Goal: Task Accomplishment & Management: Use online tool/utility

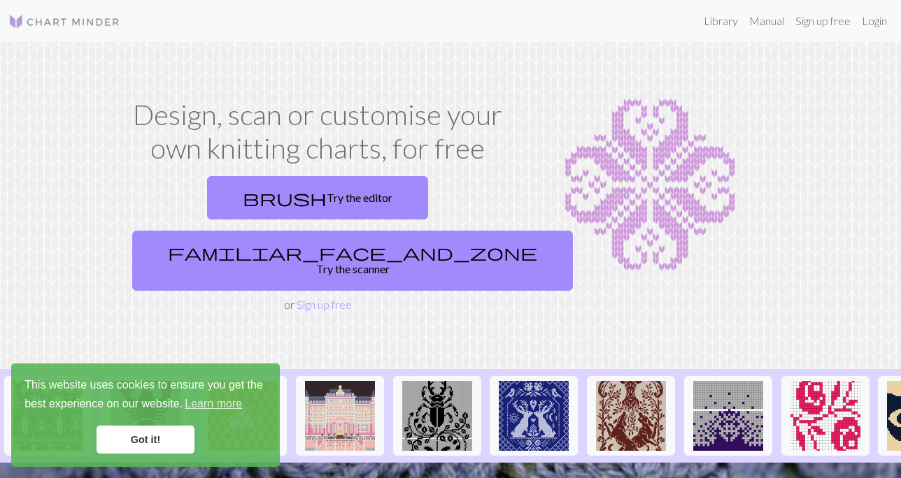
click at [157, 438] on link "Got it!" at bounding box center [146, 440] width 98 height 28
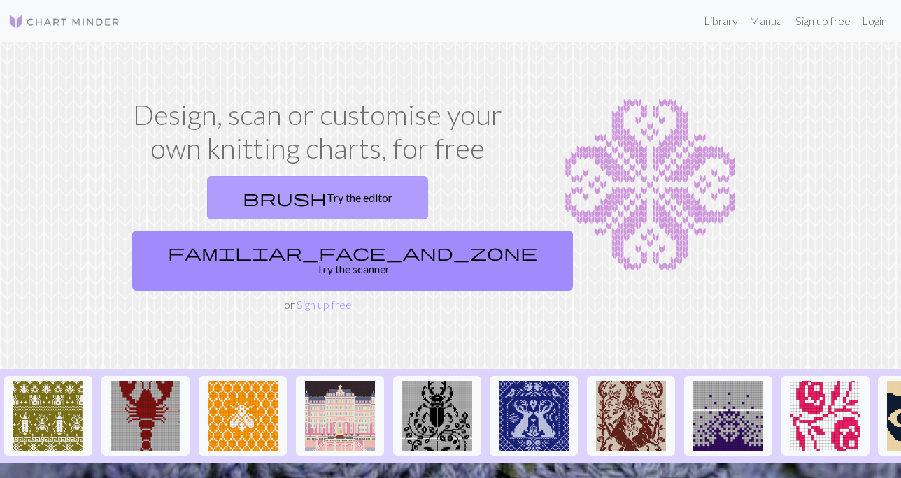
click at [245, 193] on link "brush Try the editor" at bounding box center [317, 197] width 221 height 43
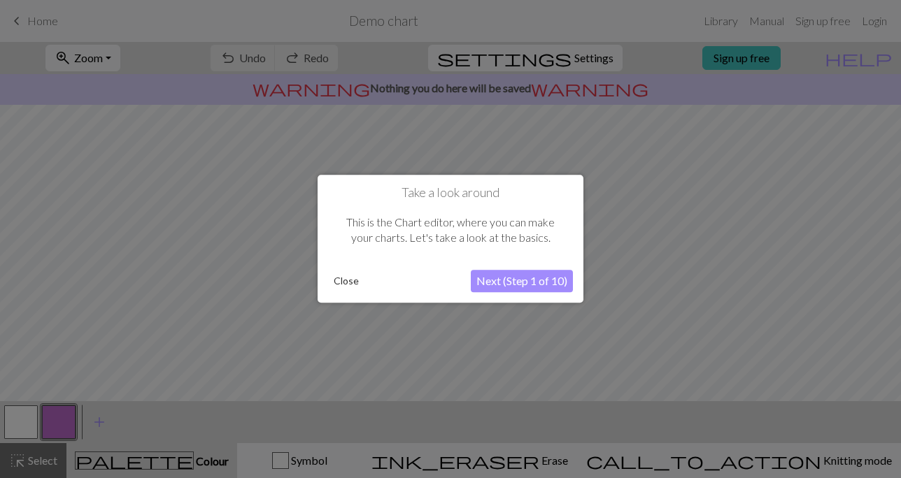
click at [526, 284] on button "Next (Step 1 of 10)" at bounding box center [522, 282] width 102 height 22
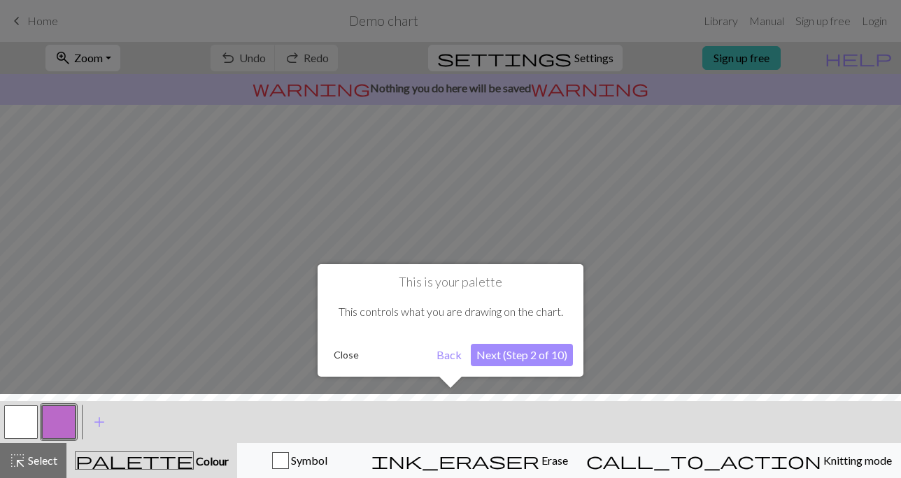
click at [505, 357] on button "Next (Step 2 of 10)" at bounding box center [522, 355] width 102 height 22
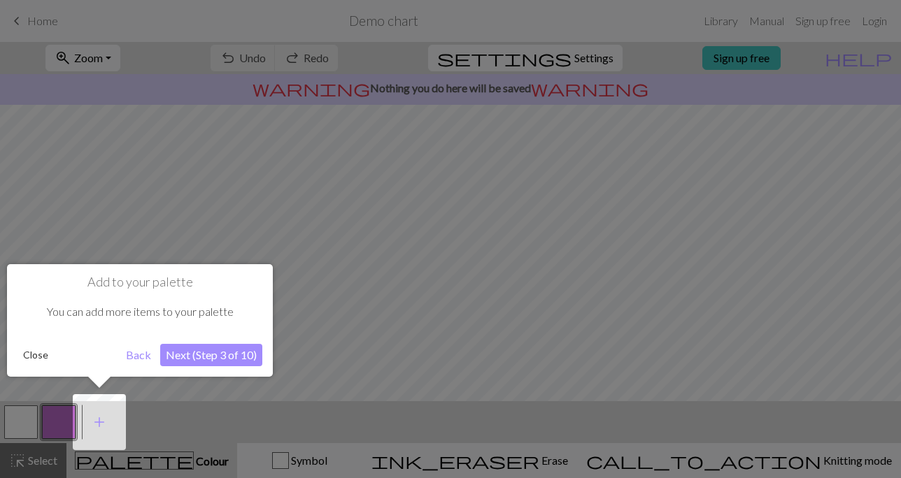
click at [234, 360] on button "Next (Step 3 of 10)" at bounding box center [211, 355] width 102 height 22
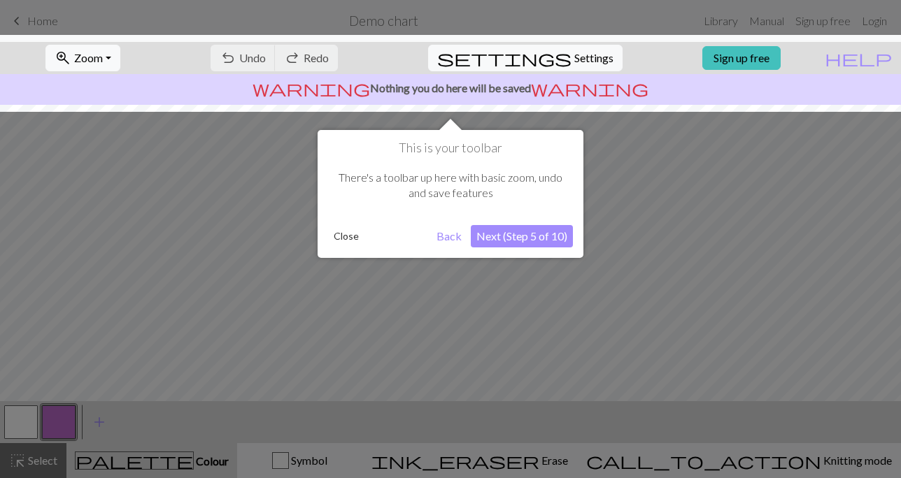
click at [498, 232] on button "Next (Step 5 of 10)" at bounding box center [522, 236] width 102 height 22
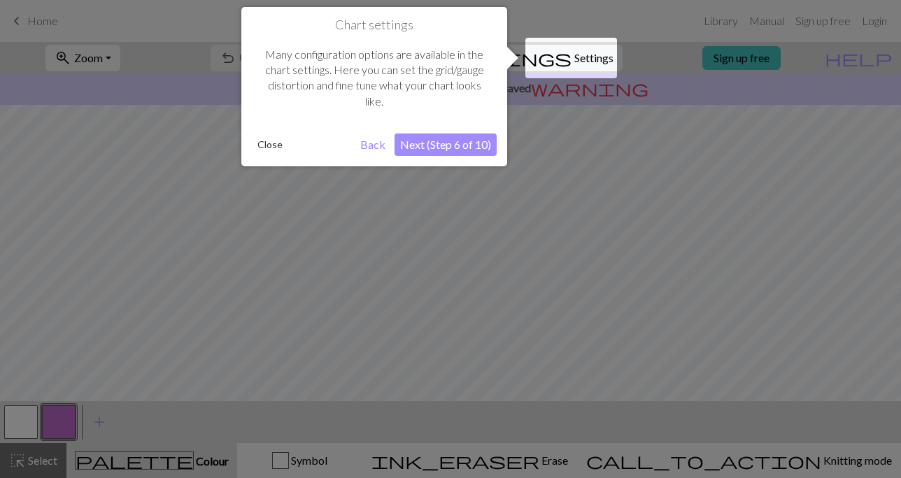
click at [474, 143] on button "Next (Step 6 of 10)" at bounding box center [446, 145] width 102 height 22
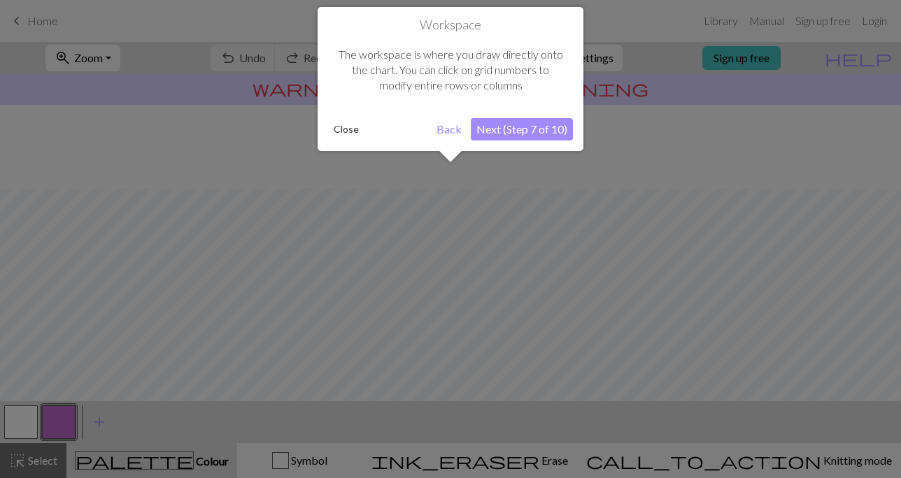
scroll to position [84, 0]
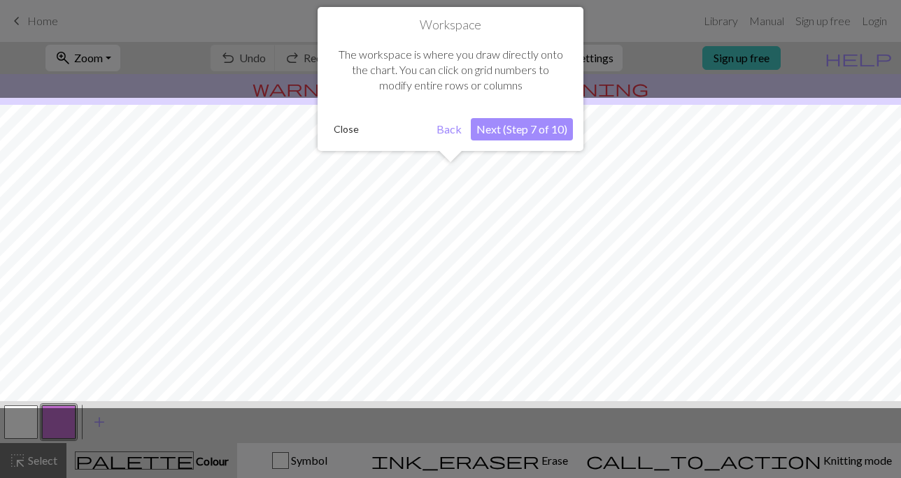
click at [515, 134] on button "Next (Step 7 of 10)" at bounding box center [522, 129] width 102 height 22
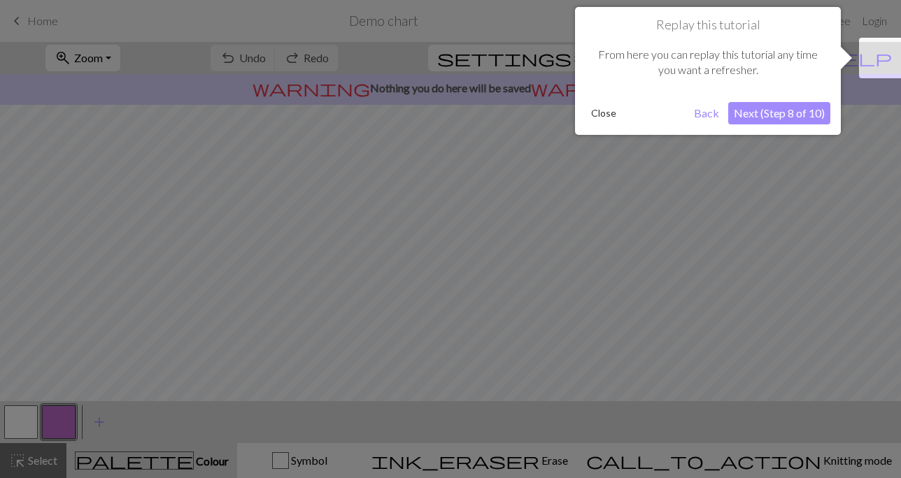
click at [778, 114] on button "Next (Step 8 of 10)" at bounding box center [779, 113] width 102 height 22
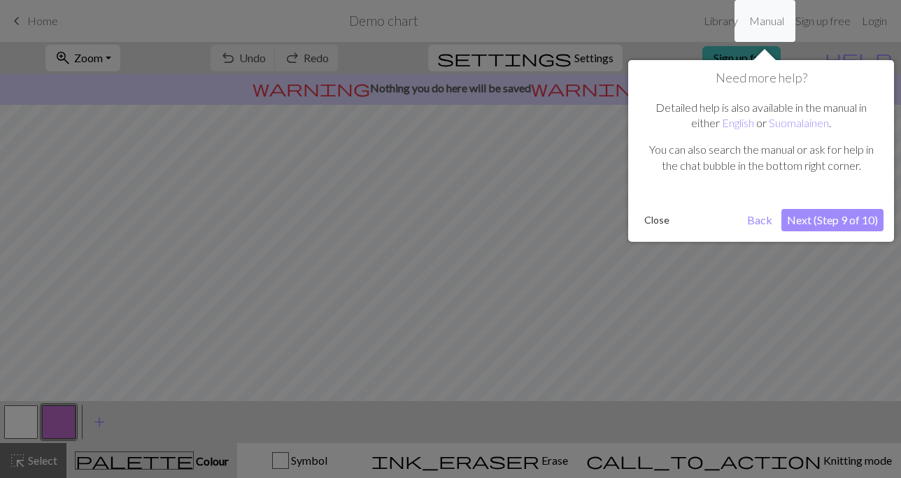
click at [816, 221] on button "Next (Step 9 of 10)" at bounding box center [832, 220] width 102 height 22
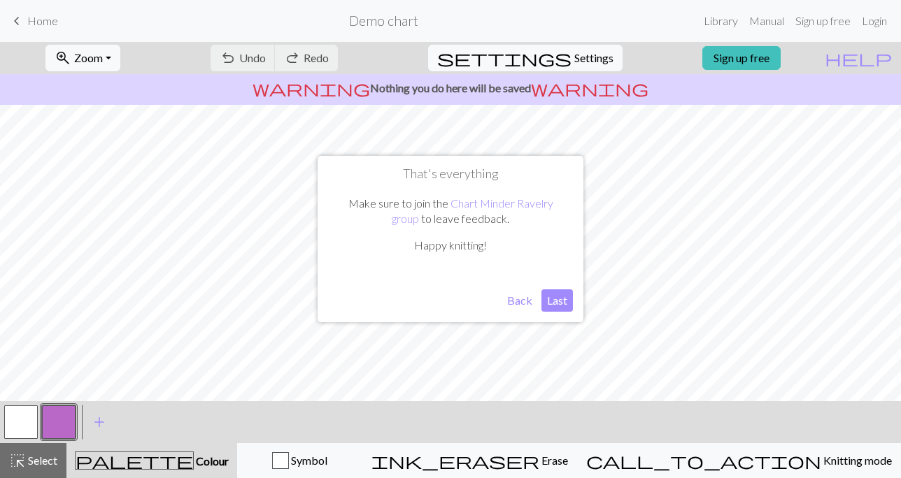
click at [551, 301] on button "Last" at bounding box center [556, 301] width 31 height 22
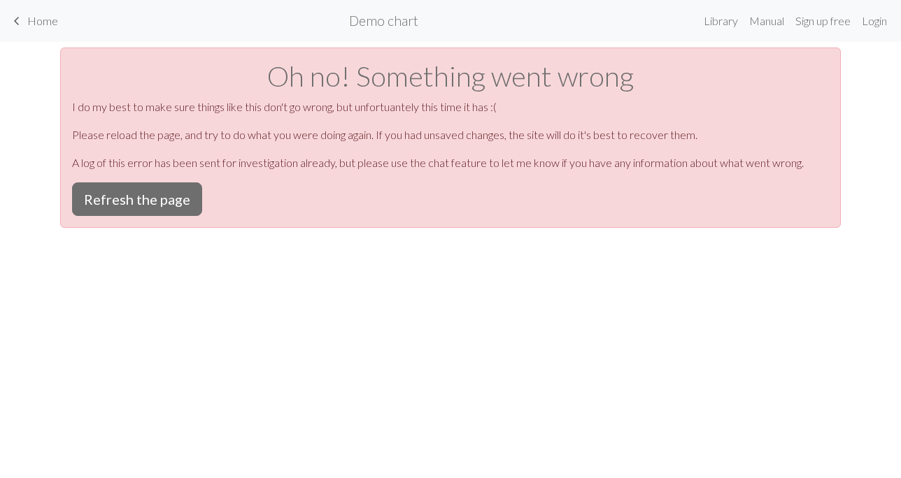
scroll to position [0, 0]
click at [165, 196] on button "Refresh the page" at bounding box center [137, 200] width 130 height 34
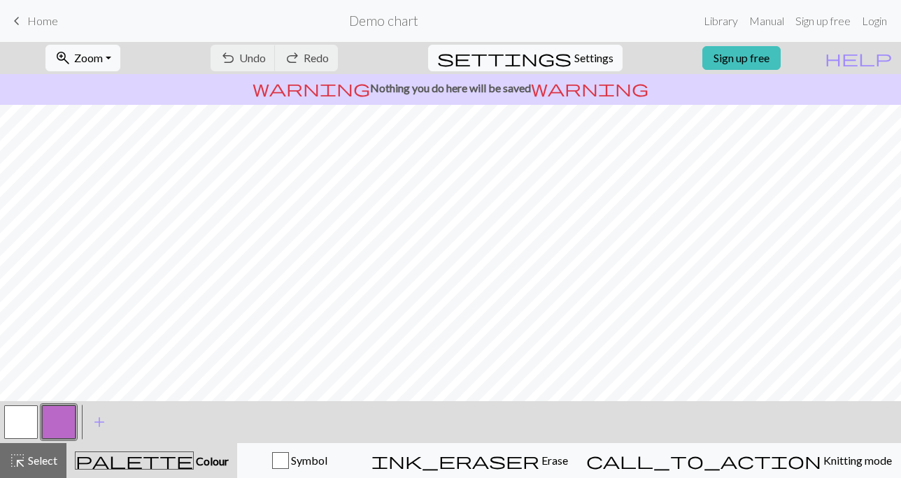
click at [45, 19] on span "Home" at bounding box center [42, 20] width 31 height 13
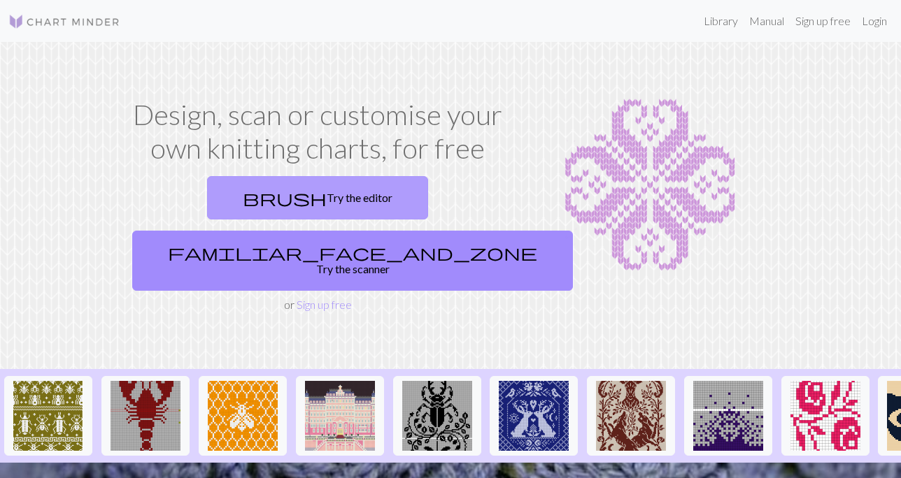
click at [244, 194] on link "brush Try the editor" at bounding box center [317, 197] width 221 height 43
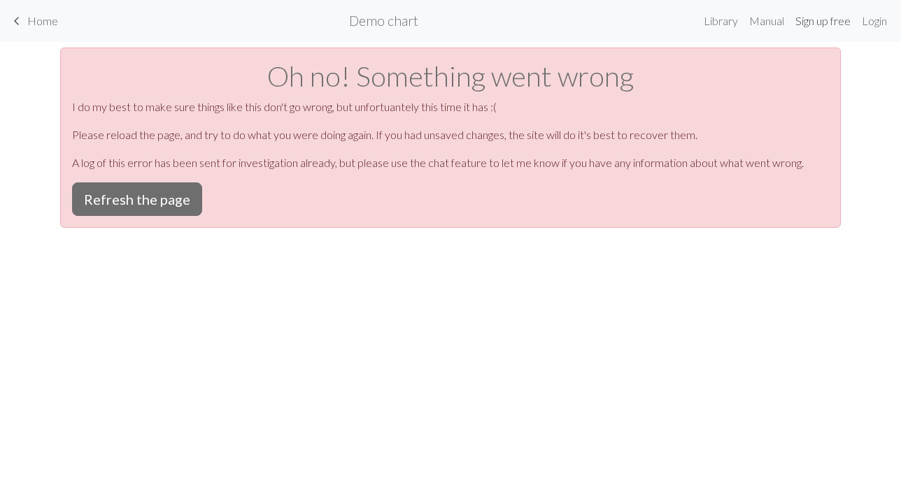
click at [812, 24] on link "Sign up free" at bounding box center [823, 21] width 66 height 28
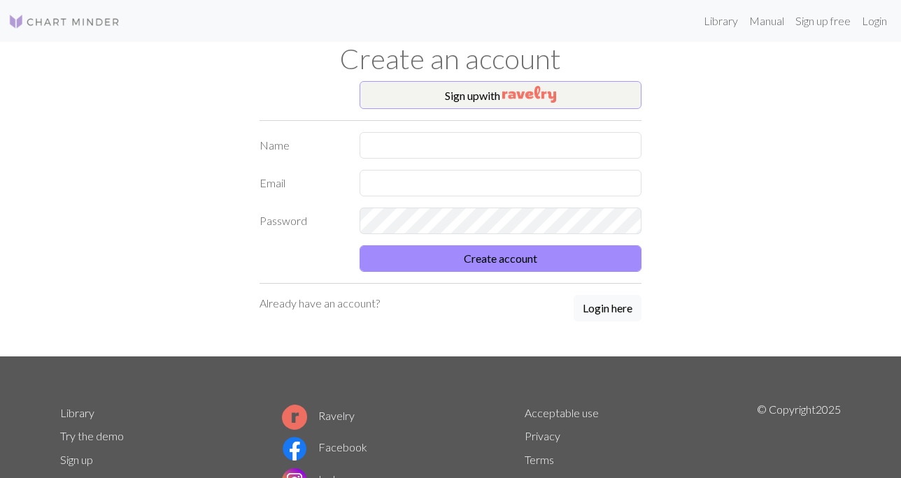
click at [525, 89] on img "button" at bounding box center [529, 94] width 54 height 17
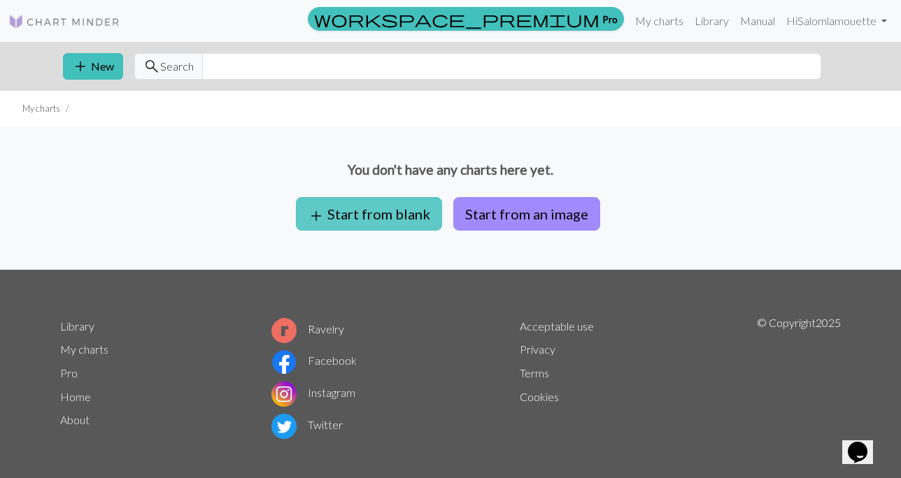
click at [385, 216] on button "add Start from blank" at bounding box center [369, 214] width 146 height 34
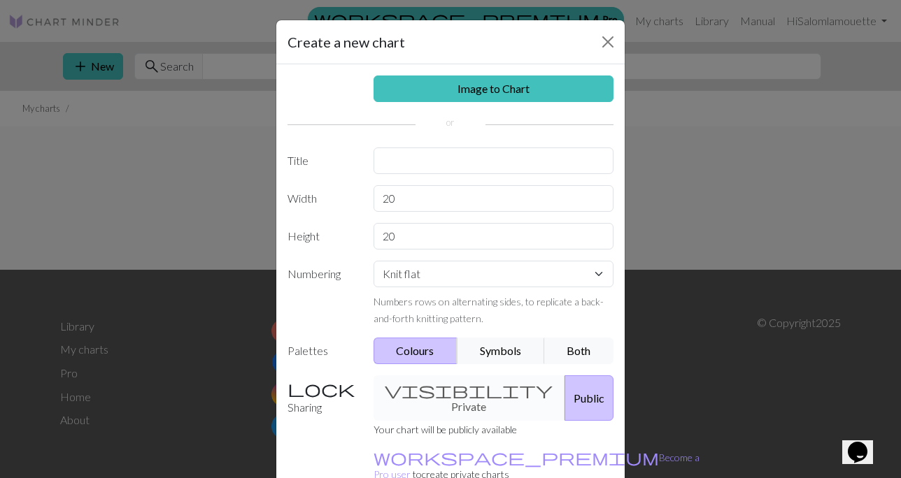
click at [434, 392] on div "visibility Private Public" at bounding box center [493, 398] width 257 height 45
click at [425, 388] on div "visibility Private Public" at bounding box center [493, 398] width 257 height 45
click at [565, 389] on button "Public" at bounding box center [589, 398] width 49 height 45
click at [464, 390] on div "visibility Private Public" at bounding box center [493, 398] width 257 height 45
click at [432, 387] on div "visibility Private Public" at bounding box center [493, 398] width 257 height 45
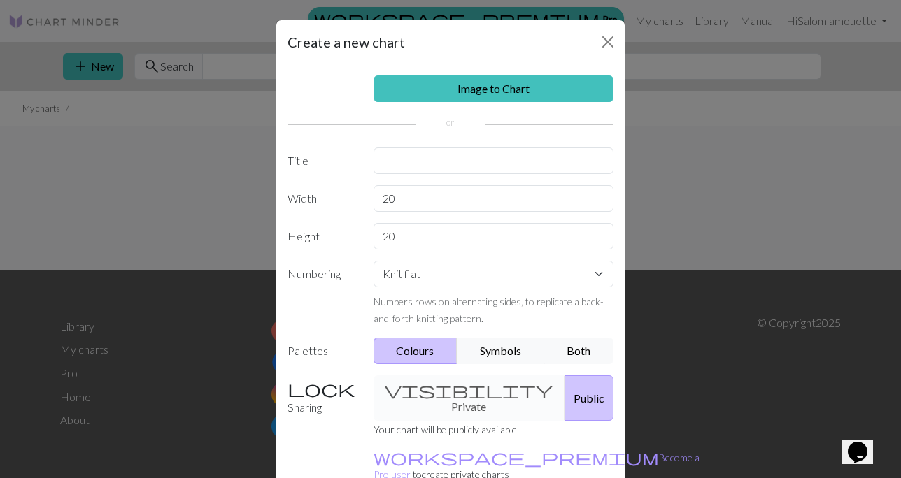
click at [565, 390] on button "Public" at bounding box center [589, 398] width 49 height 45
click at [458, 397] on div "visibility Private Public" at bounding box center [493, 398] width 257 height 45
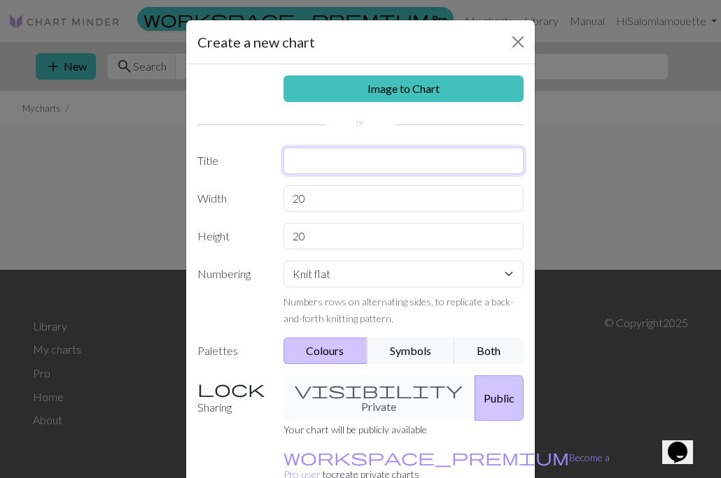
click at [376, 155] on input "text" at bounding box center [403, 161] width 241 height 27
type input "a cute & nostalgic knitted haunted house"
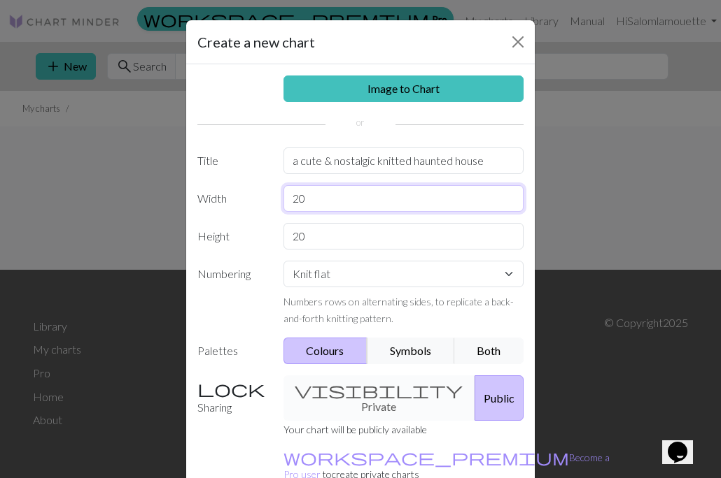
click at [320, 193] on input "20" at bounding box center [403, 198] width 241 height 27
type input "15"
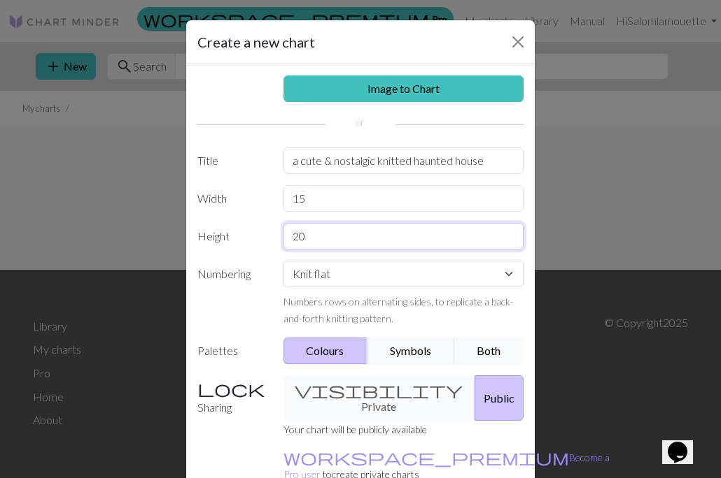
click at [325, 236] on input "20" at bounding box center [403, 236] width 241 height 27
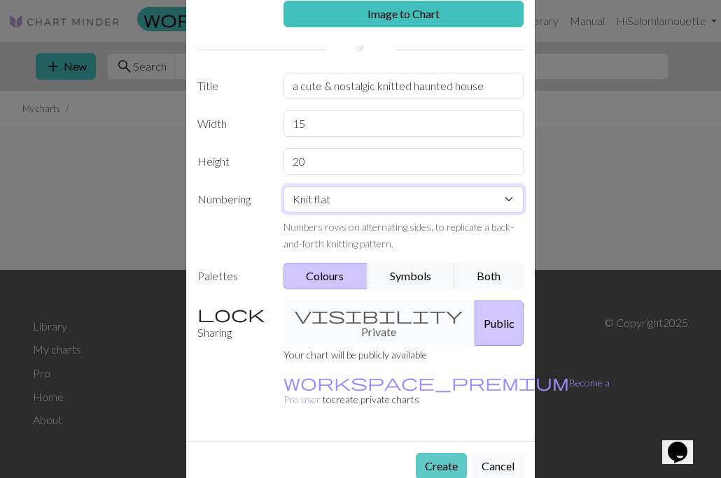
scroll to position [74, 0]
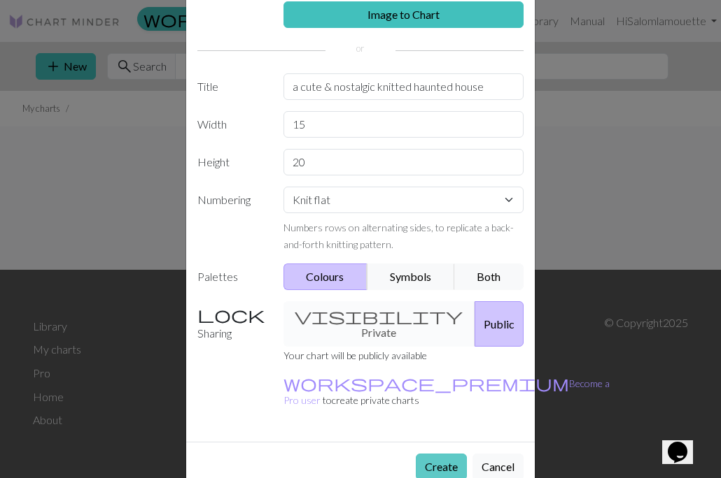
click at [435, 454] on button "Create" at bounding box center [441, 467] width 51 height 27
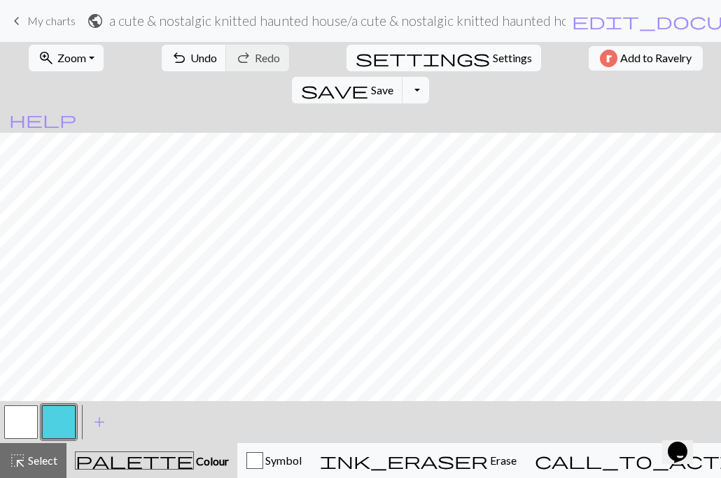
click at [492, 57] on span "Settings" at bounding box center [511, 58] width 39 height 17
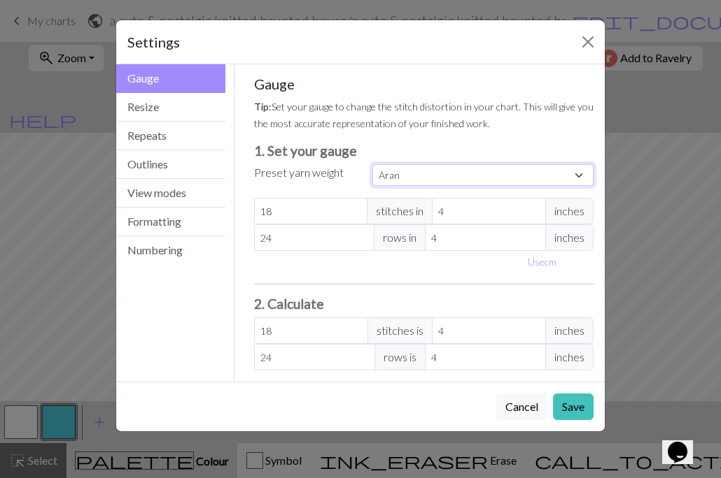
select select "fingering"
type input "28"
type input "36"
type input "28"
type input "36"
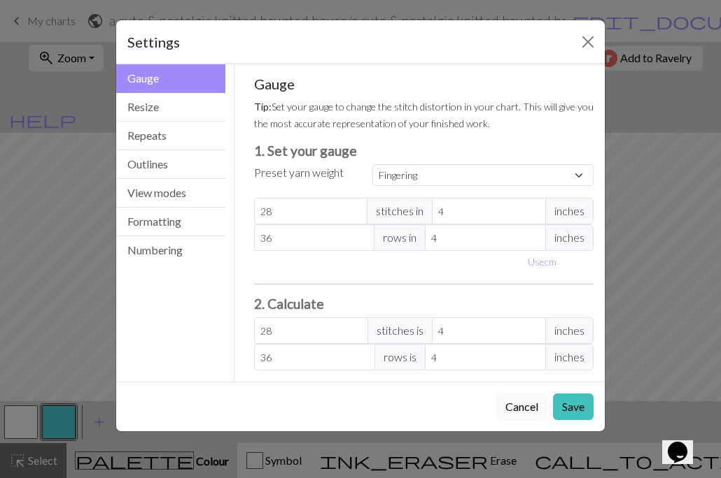
click at [567, 211] on span "inches" at bounding box center [569, 211] width 48 height 27
click at [545, 265] on button "Use cm" at bounding box center [541, 262] width 41 height 22
type input "10.16"
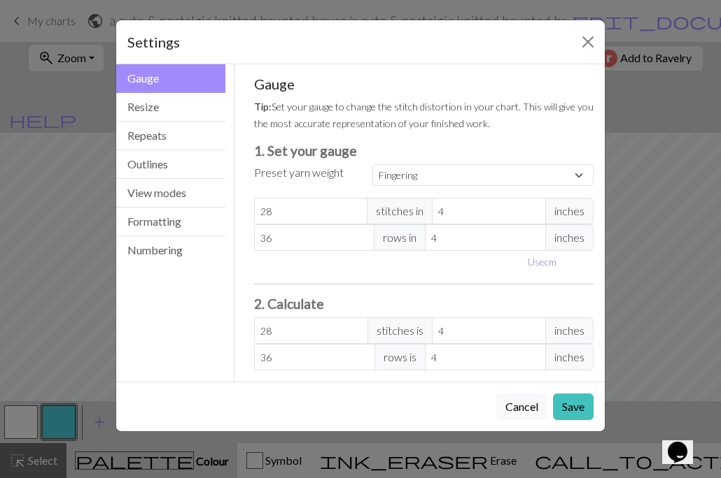
type input "10.16"
type input "11.16"
select select "custom"
type input "25.49"
click at [551, 208] on input "11.16" at bounding box center [500, 211] width 122 height 27
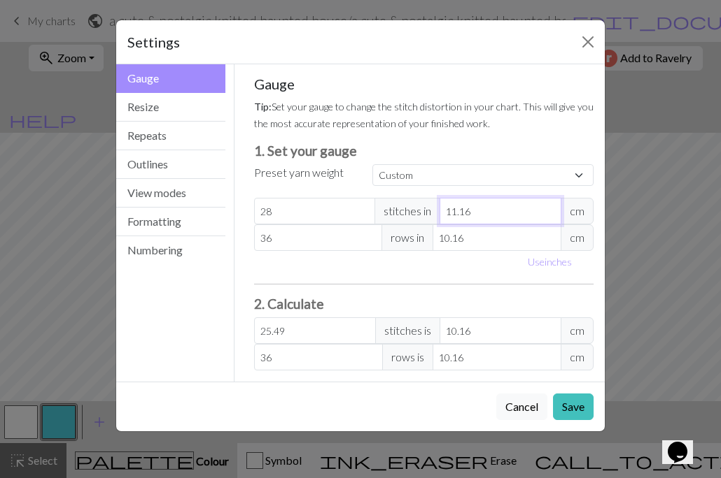
type input "12.16"
type input "23.39"
click at [551, 208] on input "12.16" at bounding box center [500, 211] width 122 height 27
click at [469, 213] on input "12.16" at bounding box center [500, 211] width 122 height 27
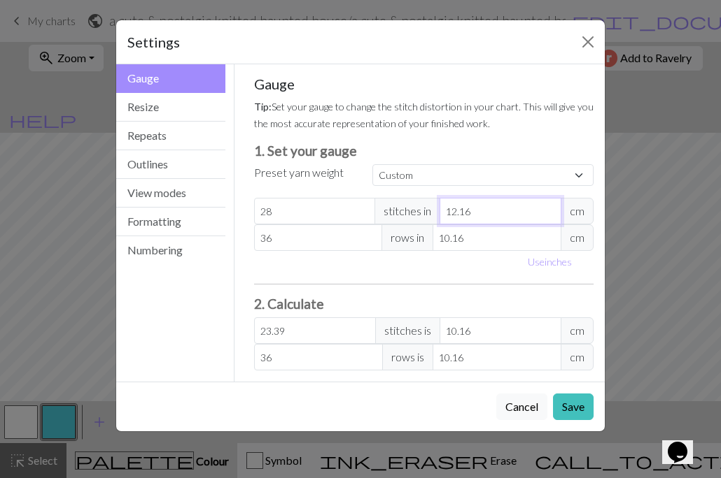
click at [469, 213] on input "12.16" at bounding box center [500, 211] width 122 height 27
type input "1"
type input "284.48"
type input "15"
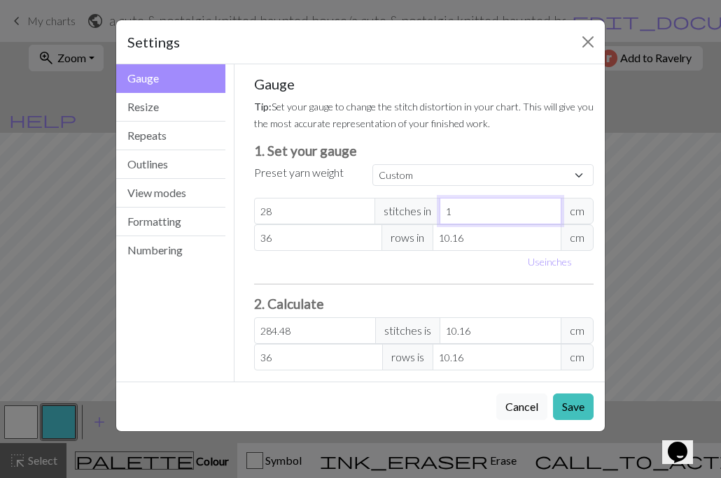
type input "18.97"
type input "15"
click at [469, 243] on input "10.16" at bounding box center [496, 238] width 129 height 27
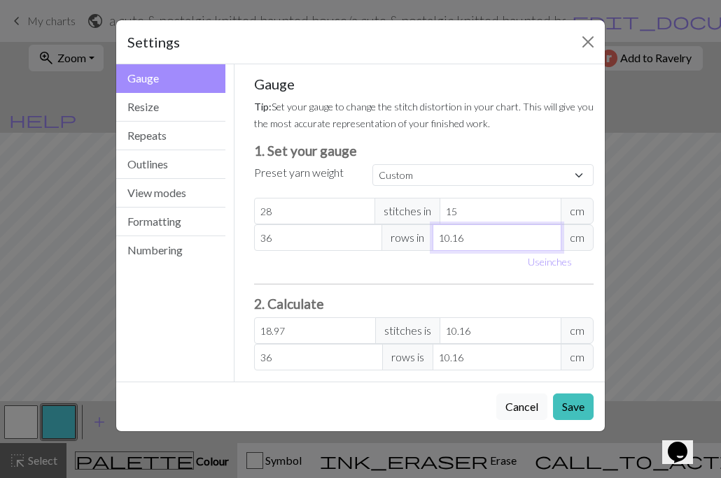
click at [469, 243] on input "10.16" at bounding box center [496, 238] width 129 height 27
type input "2"
type input "182.88"
type input "20"
type input "18.29"
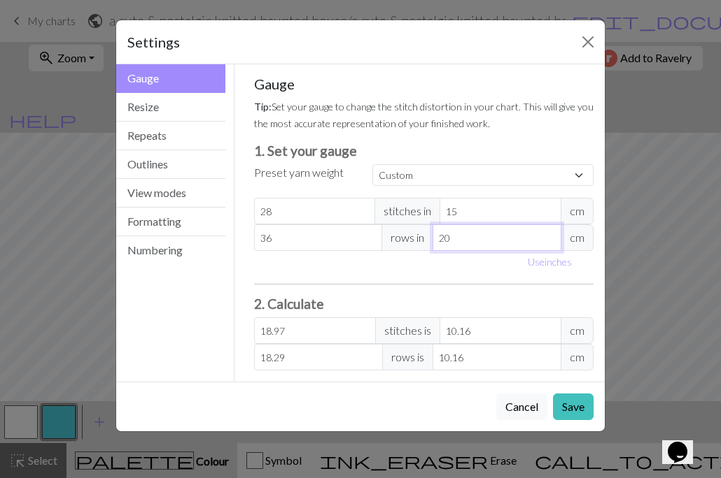
type input "20"
click at [432, 280] on div "Gauge Tip: Set your gauge to change the stitch distortion in your chart. This w…" at bounding box center [424, 223] width 340 height 295
click at [178, 241] on button "Numbering" at bounding box center [170, 250] width 109 height 28
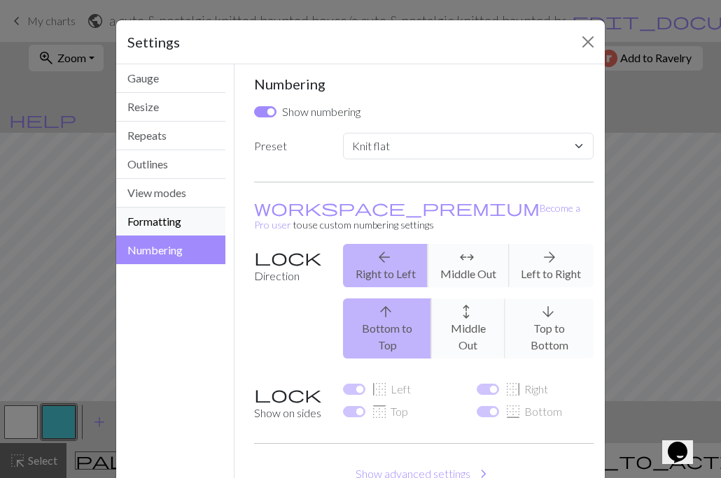
click at [178, 218] on button "Formatting" at bounding box center [170, 222] width 109 height 29
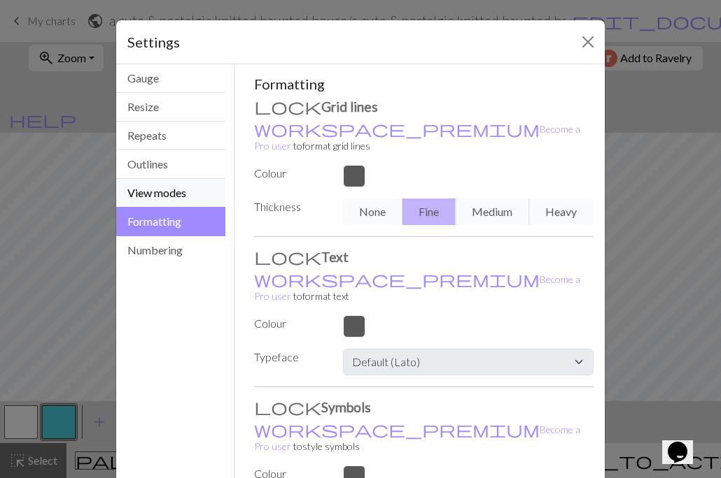
click at [179, 203] on button "View modes" at bounding box center [170, 193] width 109 height 29
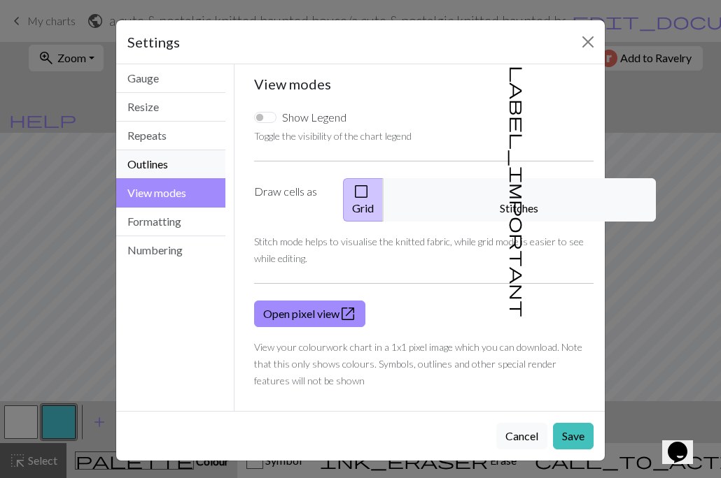
click at [180, 171] on button "Outlines" at bounding box center [170, 164] width 109 height 29
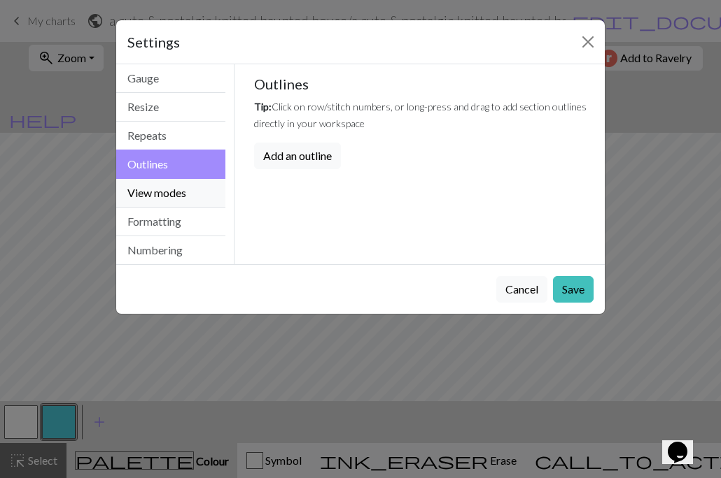
click at [176, 187] on button "View modes" at bounding box center [170, 193] width 109 height 29
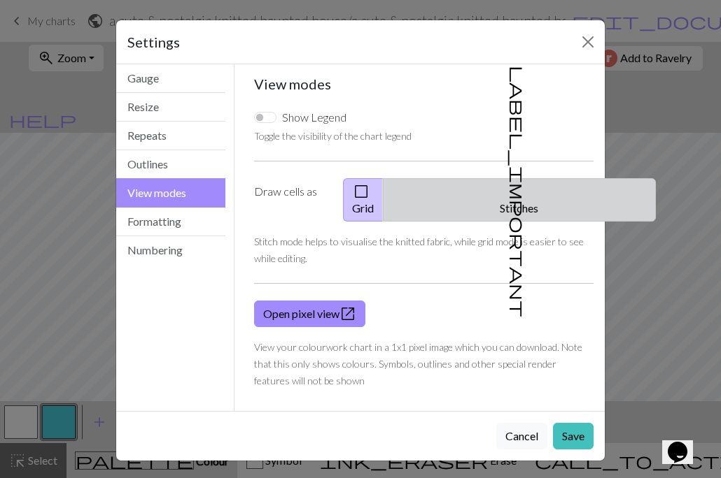
click at [521, 189] on button "label_important Stitches" at bounding box center [519, 199] width 273 height 43
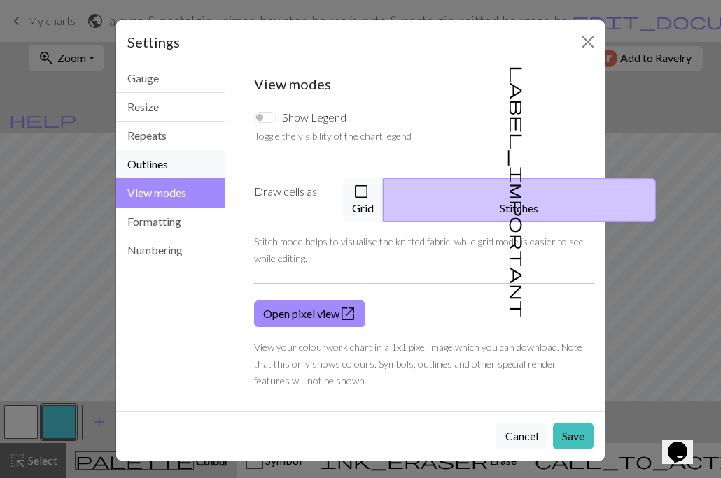
click at [169, 171] on button "Outlines" at bounding box center [170, 164] width 109 height 29
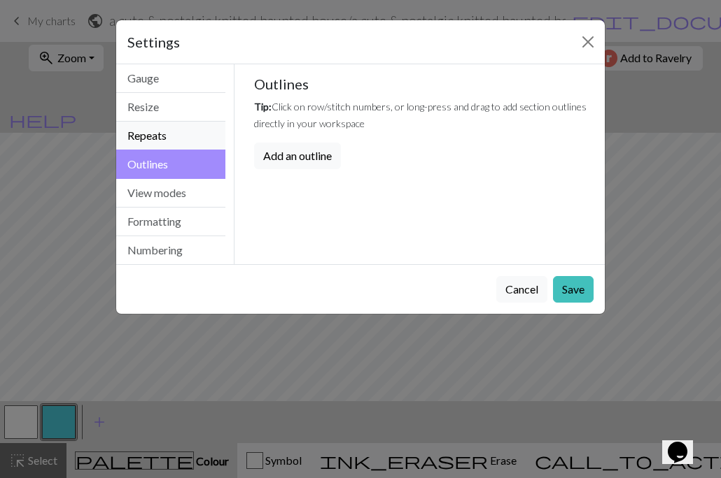
click at [168, 136] on button "Repeats" at bounding box center [170, 136] width 109 height 29
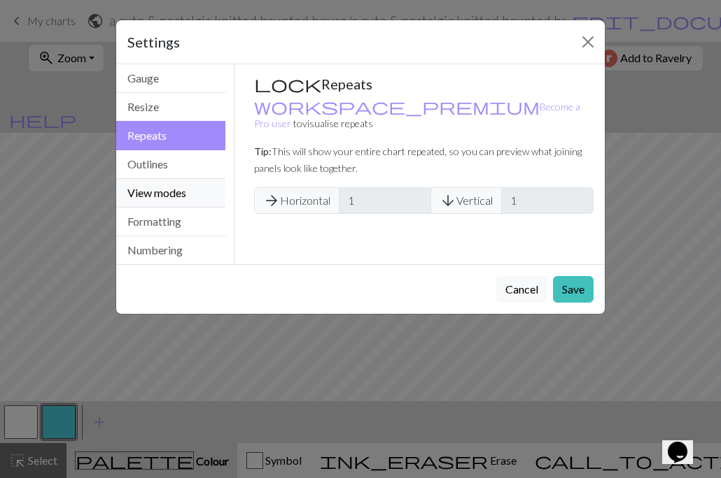
click at [157, 194] on button "View modes" at bounding box center [170, 193] width 109 height 29
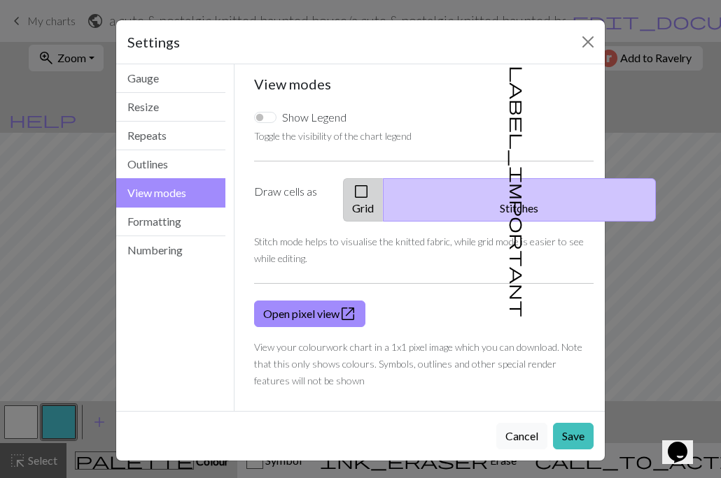
click at [383, 192] on button "check_box_outline_blank Grid" at bounding box center [363, 199] width 41 height 43
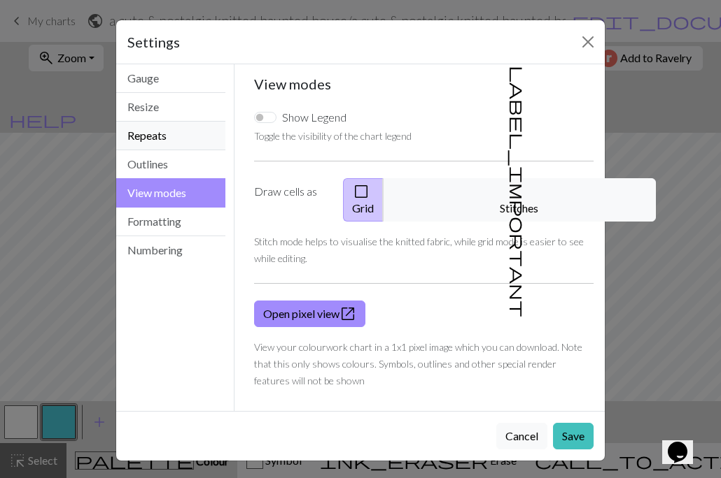
click at [170, 145] on button "Repeats" at bounding box center [170, 136] width 109 height 29
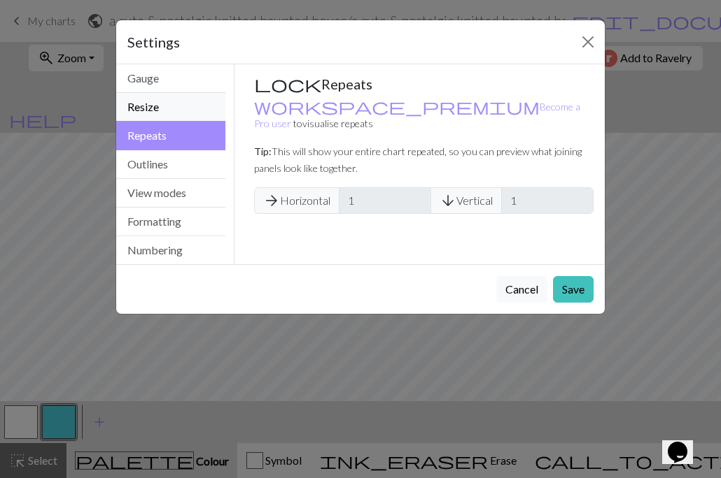
click at [177, 113] on button "Resize" at bounding box center [170, 107] width 109 height 29
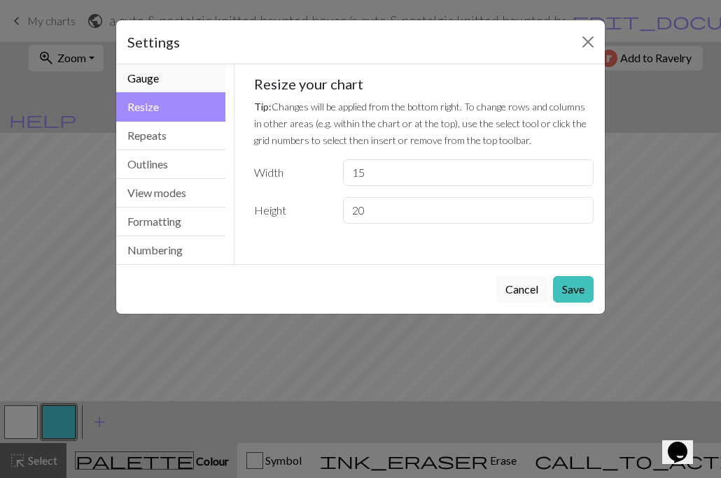
click at [197, 75] on button "Gauge" at bounding box center [170, 78] width 109 height 29
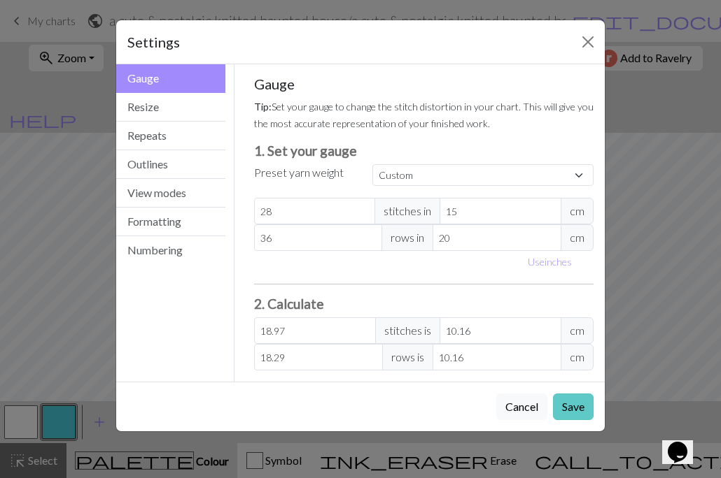
click at [577, 410] on button "Save" at bounding box center [573, 407] width 41 height 27
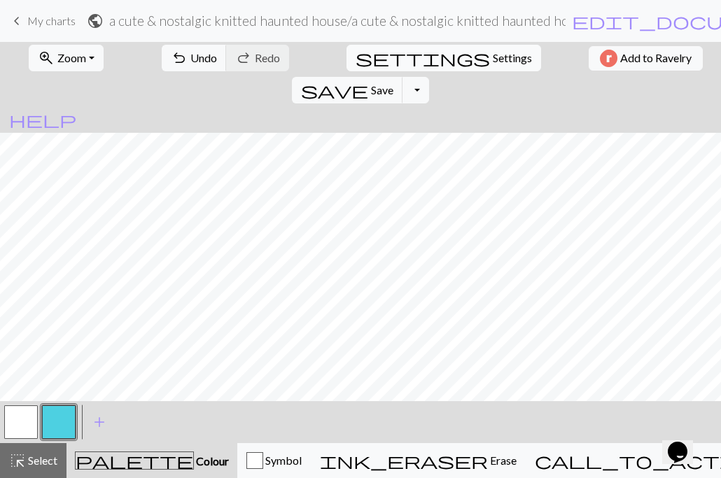
click at [492, 57] on span "Settings" at bounding box center [511, 58] width 39 height 17
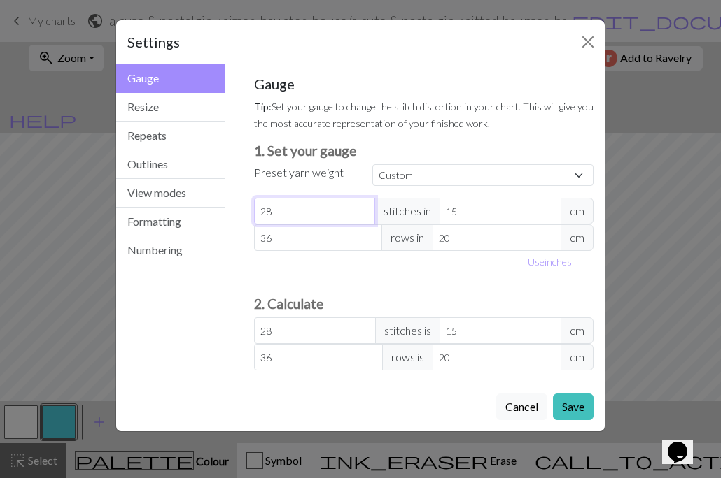
type input "29"
click at [364, 208] on input "29" at bounding box center [315, 211] width 122 height 27
type input "30"
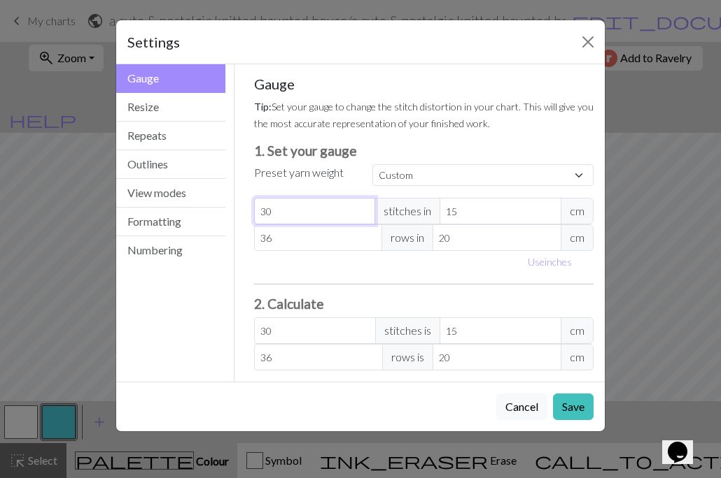
click at [364, 208] on input "30" at bounding box center [315, 211] width 122 height 27
type input "31"
click at [364, 208] on input "31" at bounding box center [315, 211] width 122 height 27
type input "32"
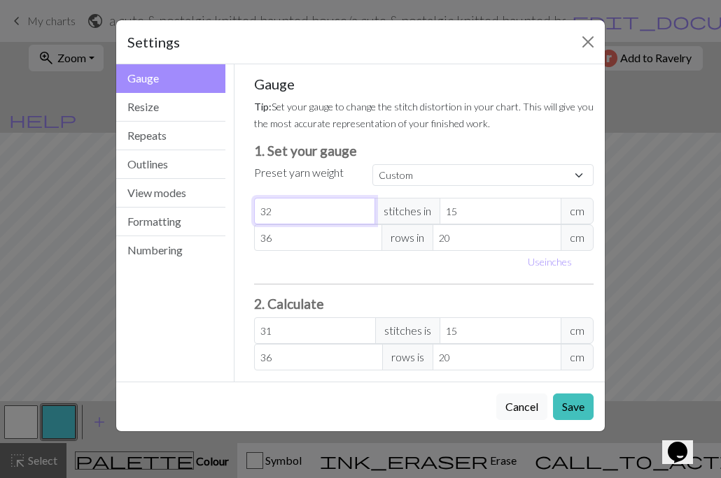
type input "32"
click at [364, 208] on input "32" at bounding box center [315, 211] width 122 height 27
type input "33"
click at [364, 208] on input "33" at bounding box center [315, 211] width 122 height 27
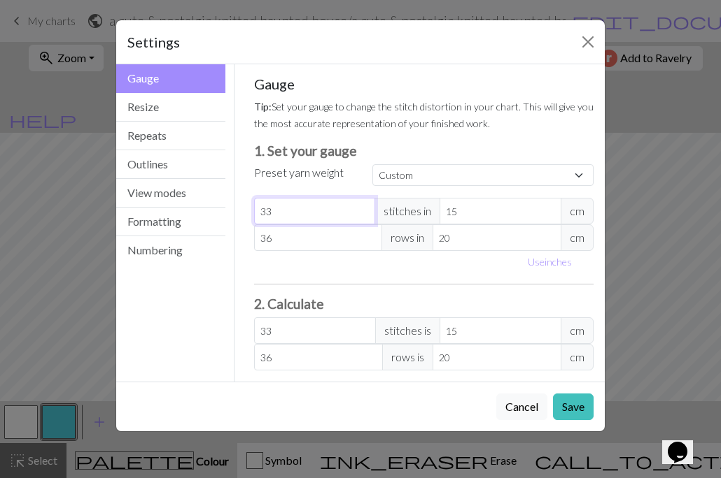
type input "34"
click at [364, 208] on input "34" at bounding box center [315, 211] width 122 height 27
type input "35"
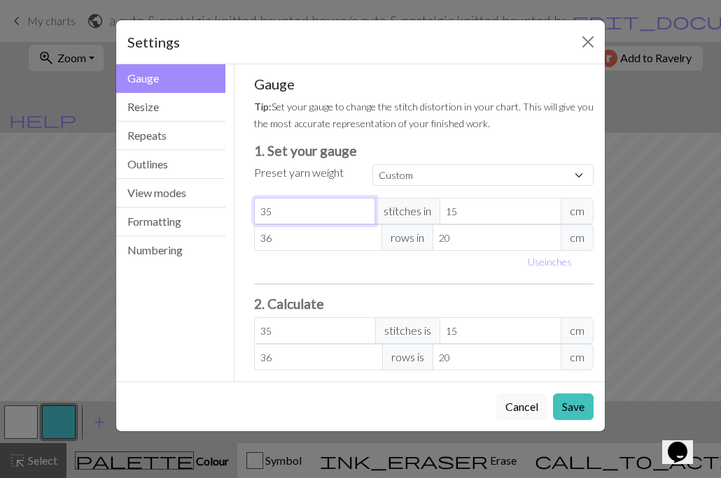
click at [364, 208] on input "35" at bounding box center [315, 211] width 122 height 27
type input "36"
click at [364, 208] on input "36" at bounding box center [315, 211] width 122 height 27
type input "37"
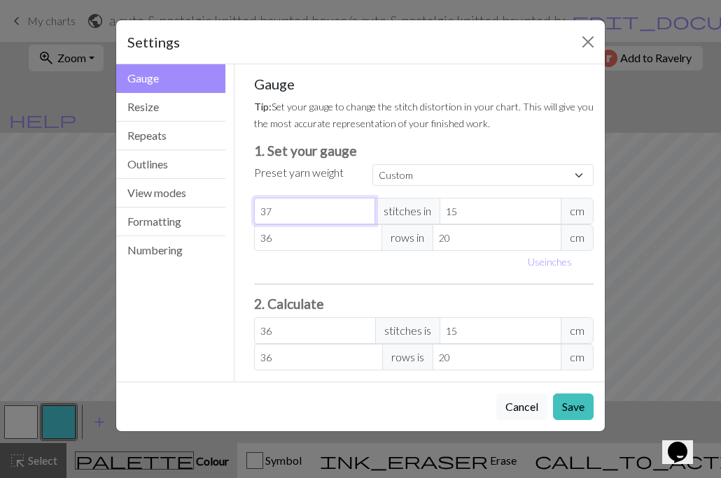
type input "37"
click at [364, 208] on input "37" at bounding box center [315, 211] width 122 height 27
type input "38"
click at [364, 208] on input "38" at bounding box center [315, 211] width 122 height 27
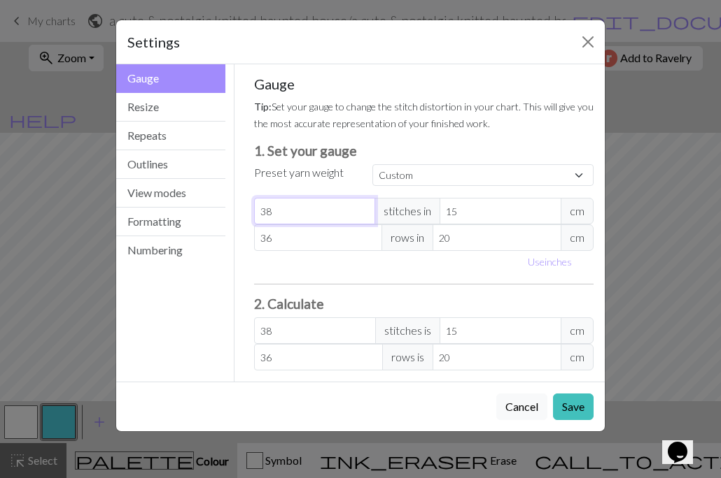
type input "39"
click at [364, 208] on input "39" at bounding box center [315, 211] width 122 height 27
type input "40"
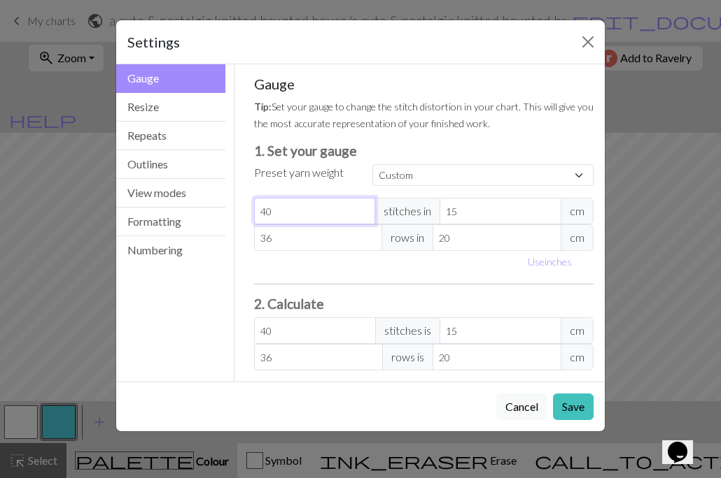
click at [364, 208] on input "40" at bounding box center [315, 211] width 122 height 27
type input "41"
click at [364, 208] on input "41" at bounding box center [315, 211] width 122 height 27
type input "42"
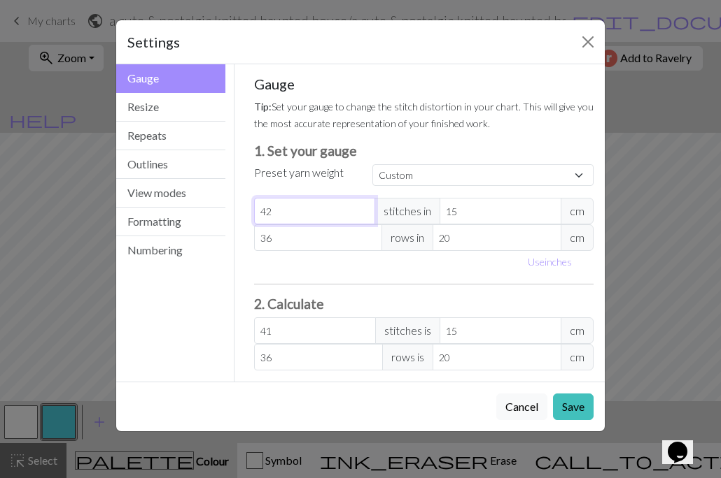
type input "42"
click at [364, 208] on input "42" at bounding box center [315, 211] width 122 height 27
type input "43"
click at [360, 209] on input "43" at bounding box center [315, 211] width 122 height 27
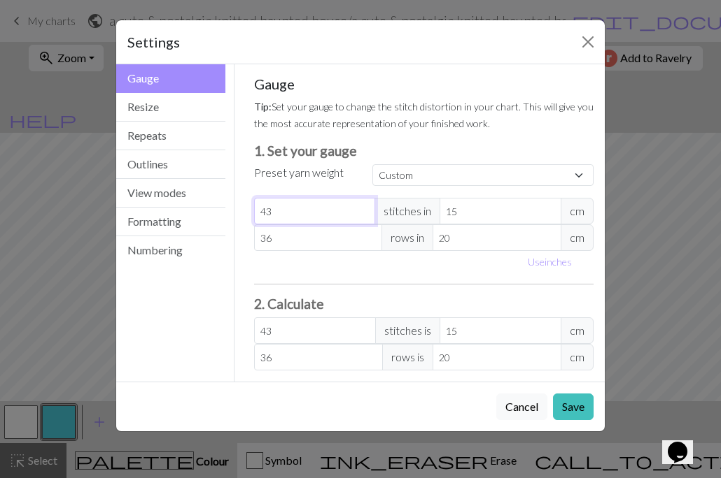
type input "44"
click at [360, 209] on input "44" at bounding box center [315, 211] width 122 height 27
type input "45"
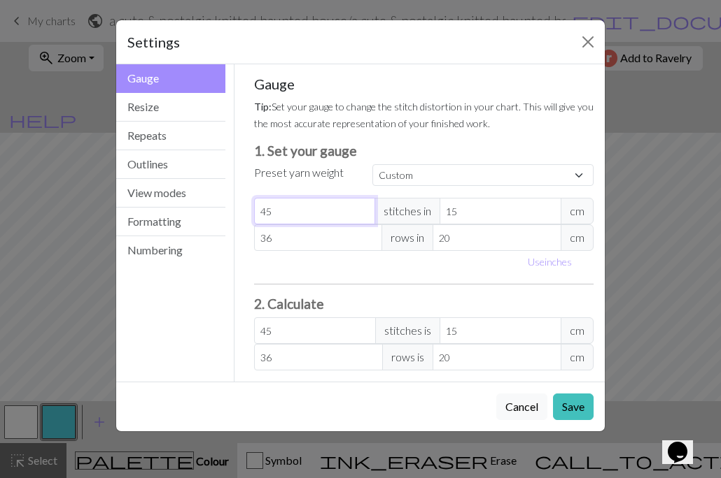
click at [360, 209] on input "45" at bounding box center [315, 211] width 122 height 27
type input "46"
click at [360, 209] on input "46" at bounding box center [315, 211] width 122 height 27
type input "47"
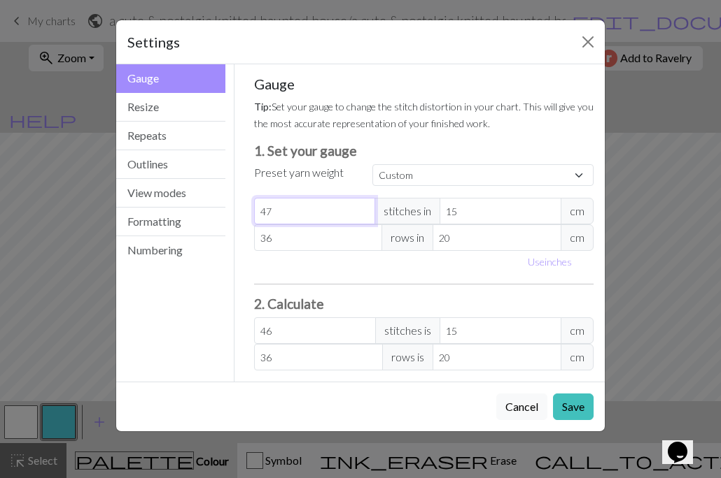
type input "47"
click at [360, 209] on input "47" at bounding box center [315, 211] width 122 height 27
type input "48"
click at [360, 209] on input "48" at bounding box center [315, 211] width 122 height 27
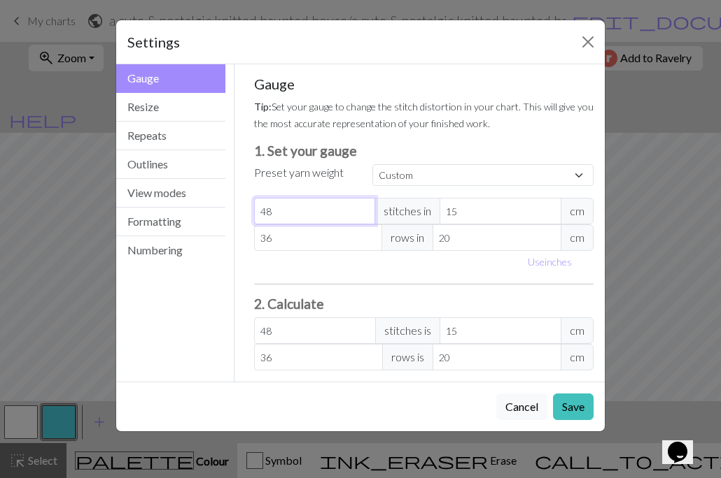
type input "49"
click at [360, 209] on input "49" at bounding box center [315, 211] width 122 height 27
type input "50"
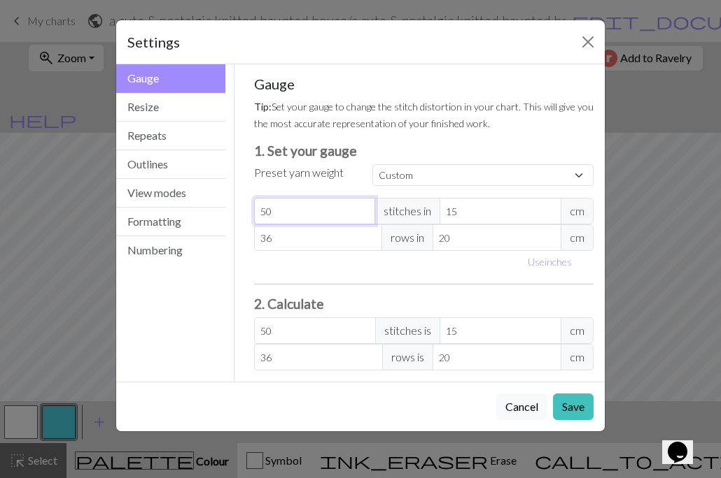
click at [360, 209] on input "50" at bounding box center [315, 211] width 122 height 27
type input "51"
click at [360, 209] on input "51" at bounding box center [315, 211] width 122 height 27
type input "52"
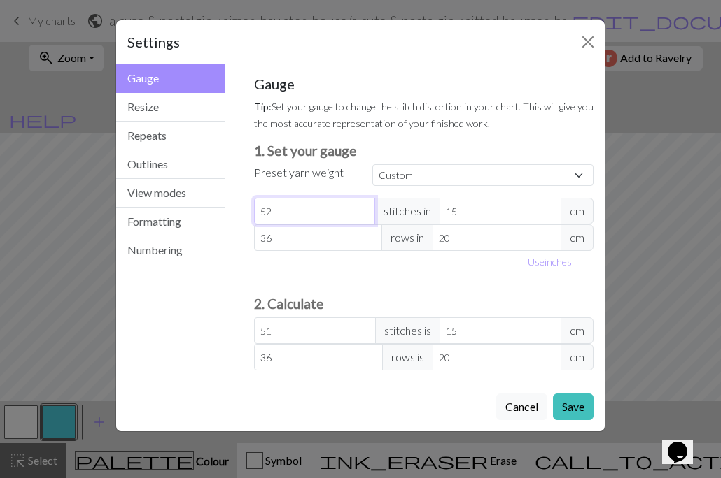
type input "52"
click at [360, 209] on input "52" at bounding box center [315, 211] width 122 height 27
type input "53"
click at [360, 209] on input "53" at bounding box center [315, 211] width 122 height 27
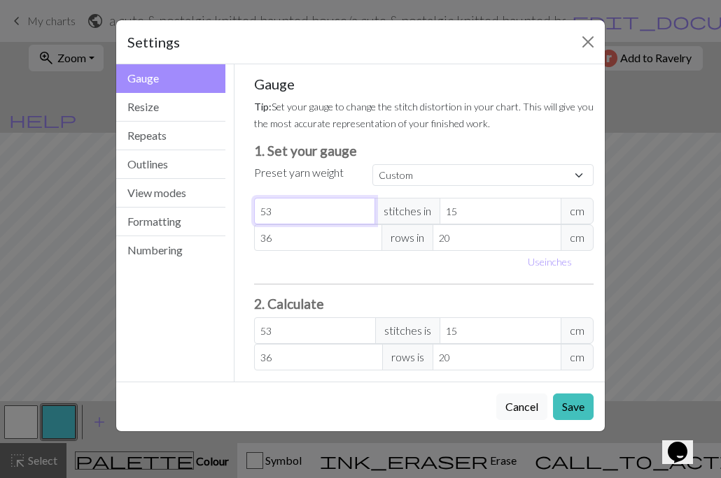
type input "54"
click at [360, 209] on input "54" at bounding box center [315, 211] width 122 height 27
type input "55"
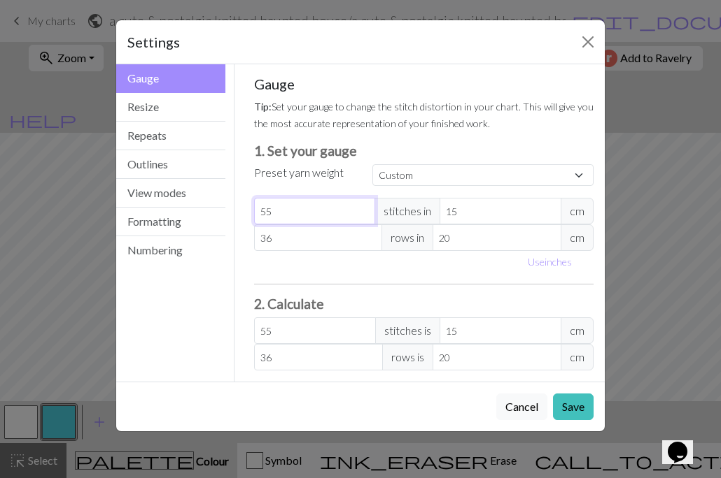
click at [360, 209] on input "55" at bounding box center [315, 211] width 122 height 27
click at [279, 237] on input "36" at bounding box center [318, 238] width 129 height 27
type input "5"
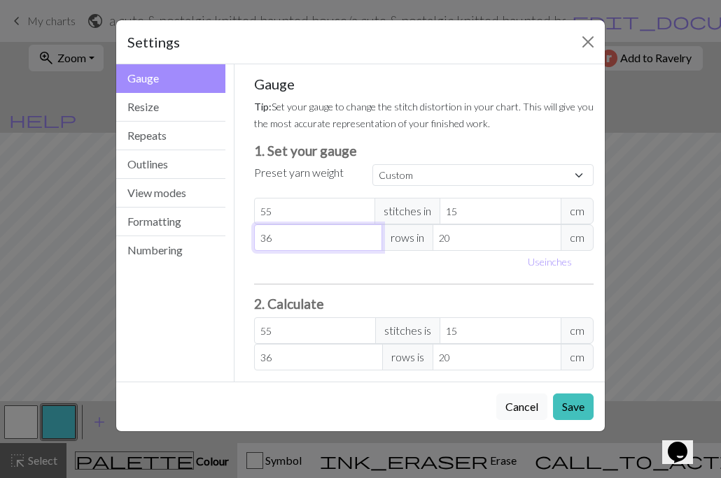
type input "5"
type input "55"
click at [284, 215] on input "55" at bounding box center [315, 211] width 122 height 27
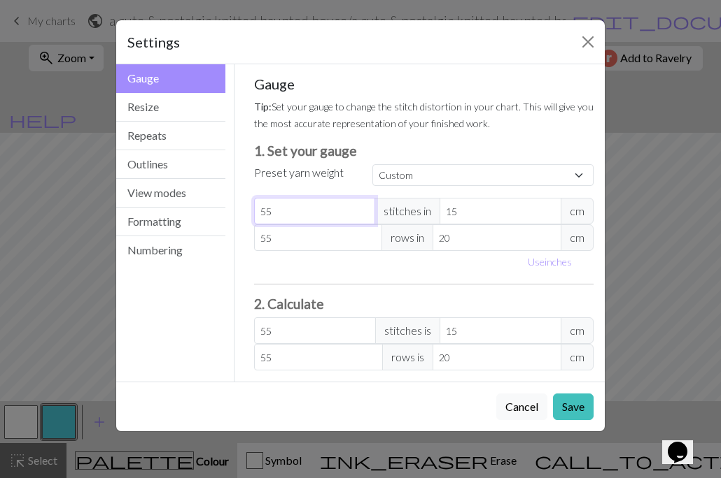
click at [284, 215] on input "55" at bounding box center [315, 211] width 122 height 27
type input "21"
type input "52.38"
click at [548, 236] on input "21" at bounding box center [496, 238] width 129 height 27
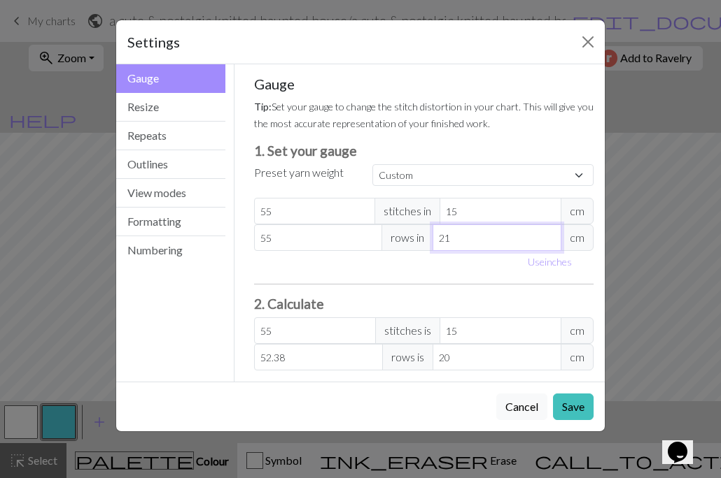
type input "22"
type input "50"
click at [548, 236] on input "22" at bounding box center [496, 238] width 129 height 27
type input "23"
type input "47.83"
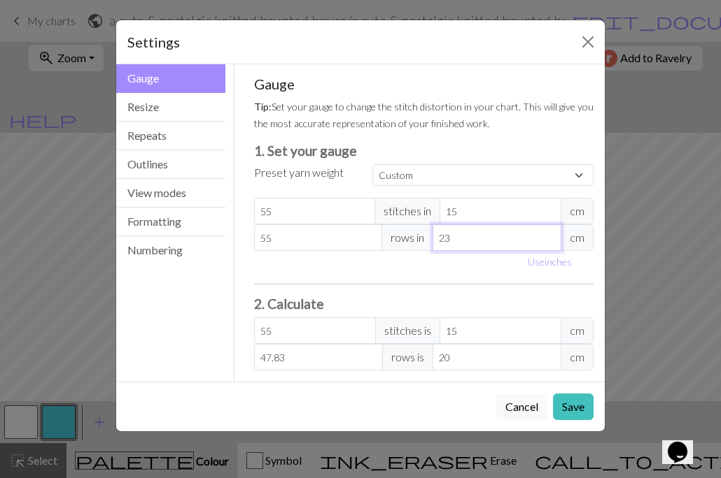
click at [548, 236] on input "23" at bounding box center [496, 238] width 129 height 27
type input "24"
type input "45.83"
click at [548, 236] on input "24" at bounding box center [496, 238] width 129 height 27
type input "23"
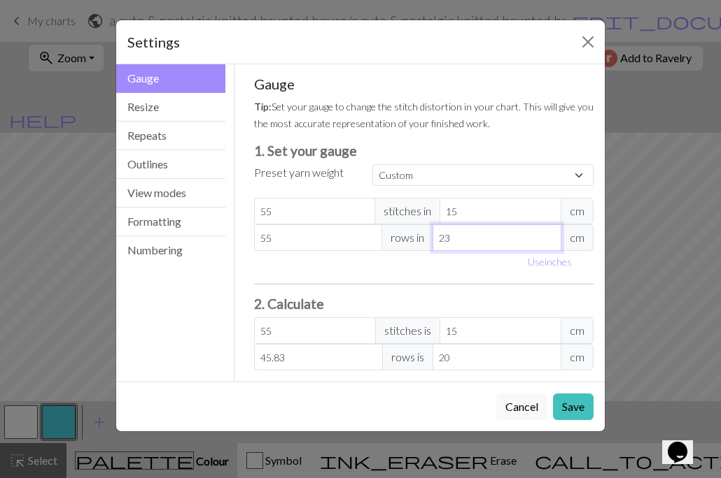
type input "47.83"
click at [548, 242] on input "23" at bounding box center [496, 238] width 129 height 27
type input "22"
type input "50"
click at [548, 242] on input "22" at bounding box center [496, 238] width 129 height 27
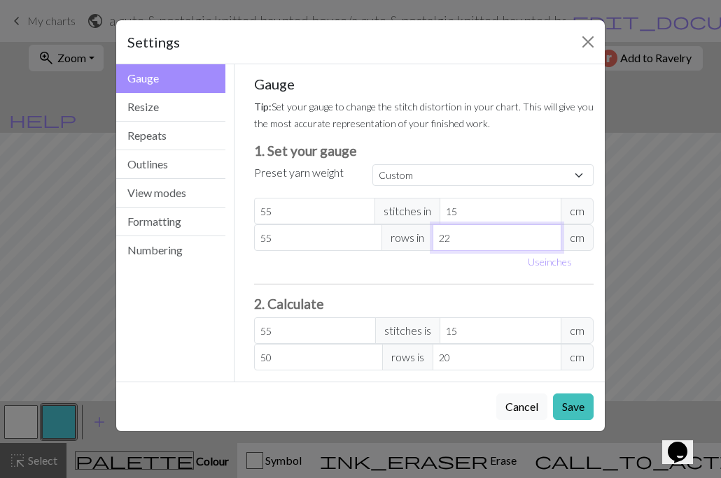
type input "21"
type input "52.38"
click at [548, 242] on input "21" at bounding box center [496, 238] width 129 height 27
type input "20"
type input "55"
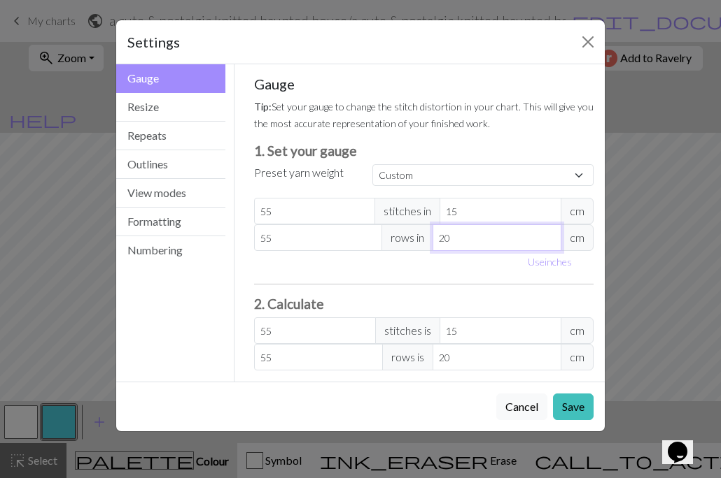
click at [548, 242] on input "20" at bounding box center [496, 238] width 129 height 27
type input "19"
type input "57.89"
click at [548, 242] on input "19" at bounding box center [496, 238] width 129 height 27
type input "18"
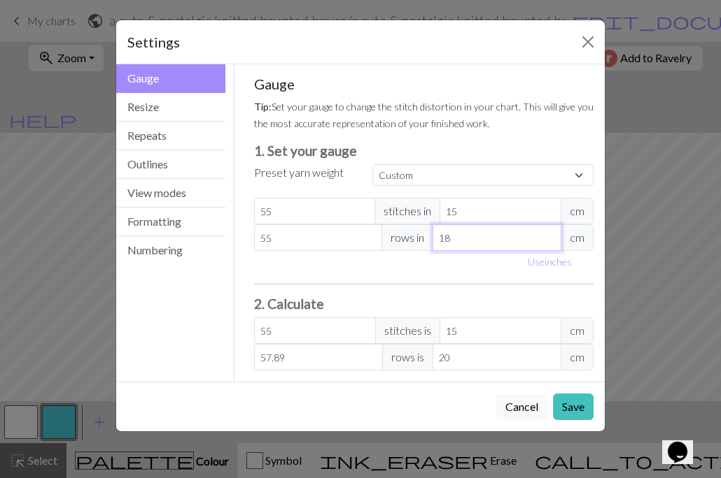
type input "61.11"
click at [548, 242] on input "18" at bounding box center [496, 238] width 129 height 27
type input "17"
type input "64.71"
click at [548, 242] on input "17" at bounding box center [496, 238] width 129 height 27
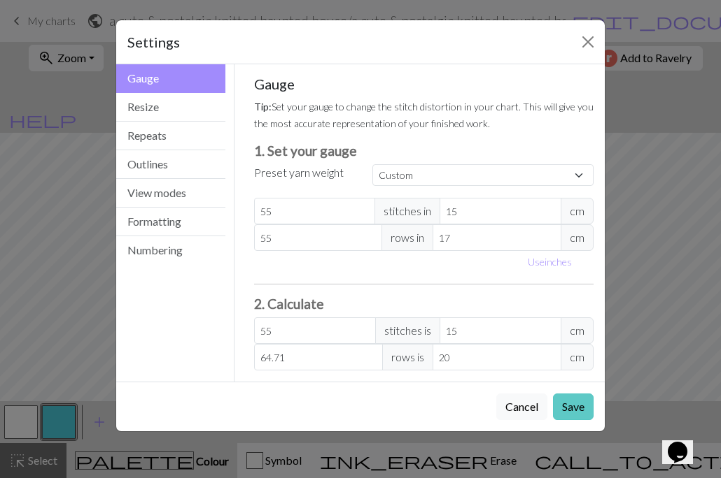
click at [576, 403] on button "Save" at bounding box center [573, 407] width 41 height 27
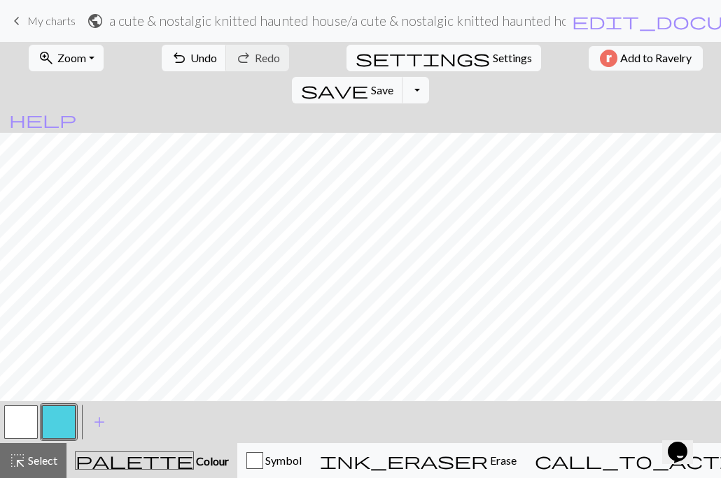
click at [492, 57] on span "Settings" at bounding box center [511, 58] width 39 height 17
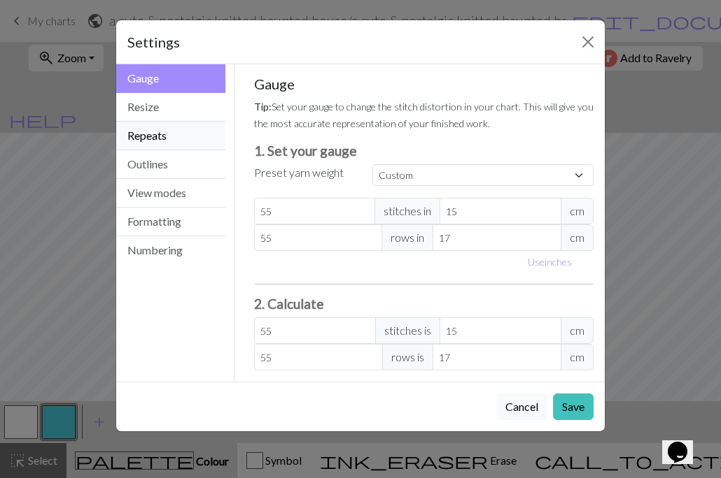
click at [173, 139] on button "Repeats" at bounding box center [170, 136] width 109 height 29
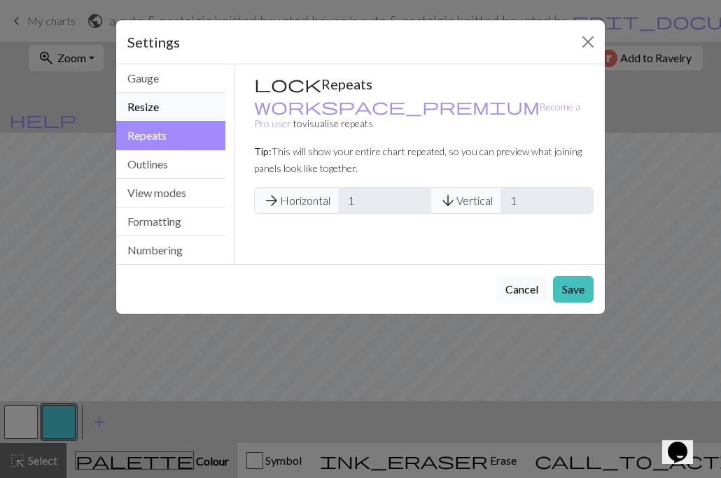
click at [173, 109] on button "Resize" at bounding box center [170, 107] width 109 height 29
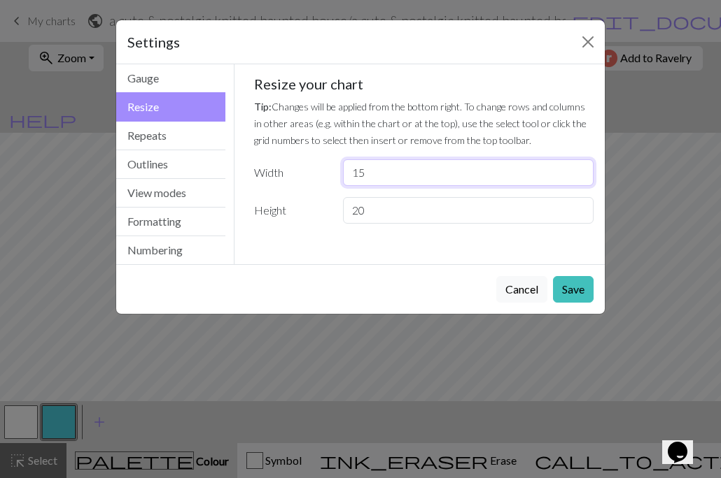
click at [376, 171] on input "15" at bounding box center [468, 172] width 250 height 27
type input "55"
click at [399, 209] on input "20" at bounding box center [468, 210] width 250 height 27
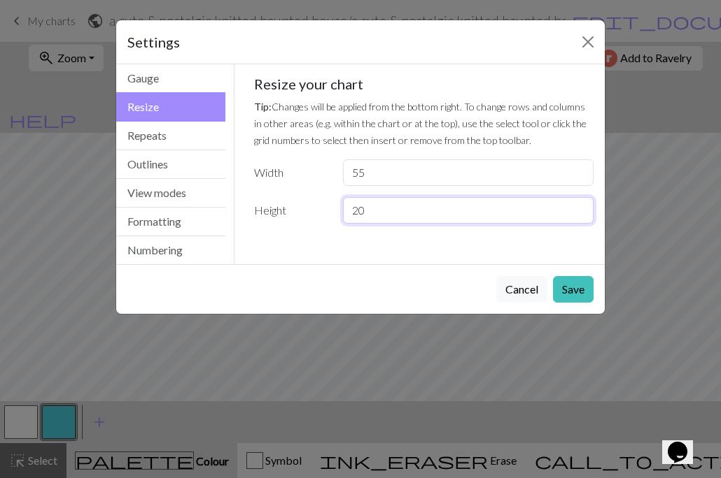
click at [399, 209] on input "20" at bounding box center [468, 210] width 250 height 27
type input "55"
click at [582, 298] on button "Save" at bounding box center [573, 289] width 41 height 27
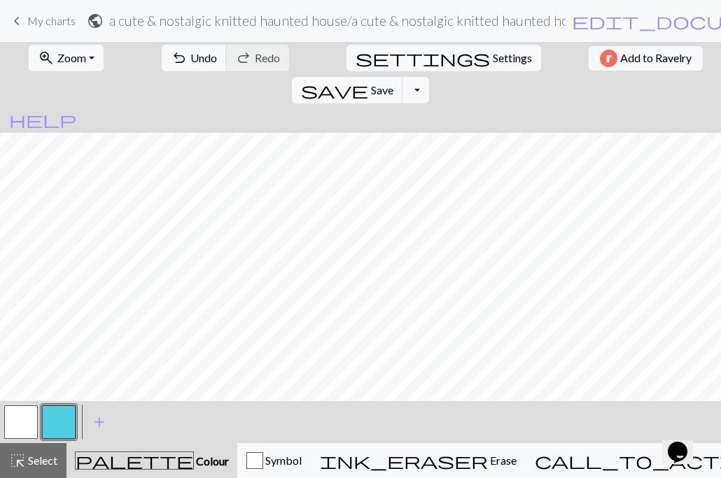
scroll to position [434, 0]
click at [85, 59] on button "zoom_in Zoom Zoom" at bounding box center [66, 58] width 75 height 27
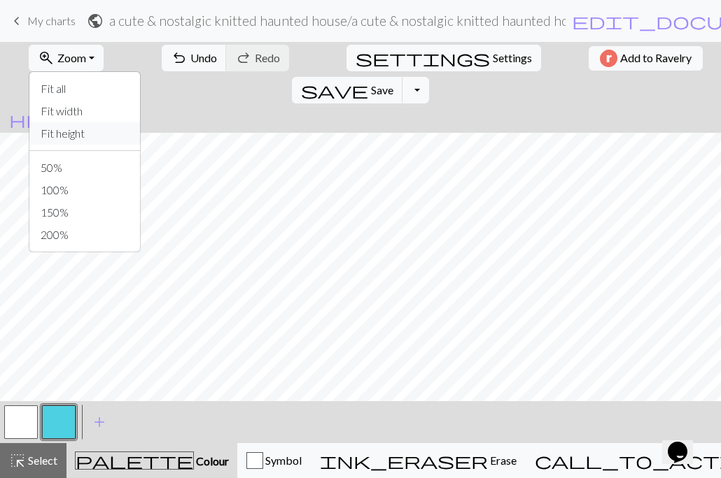
click at [77, 130] on button "Fit height" at bounding box center [84, 133] width 111 height 22
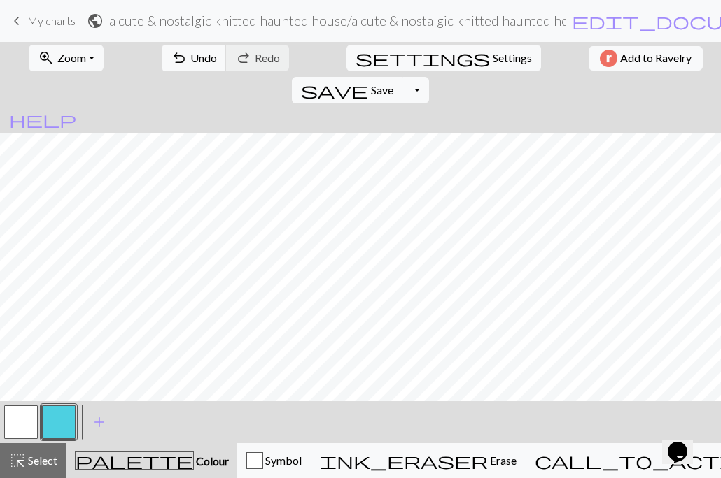
scroll to position [0, 0]
click at [355, 59] on span "settings" at bounding box center [422, 58] width 134 height 20
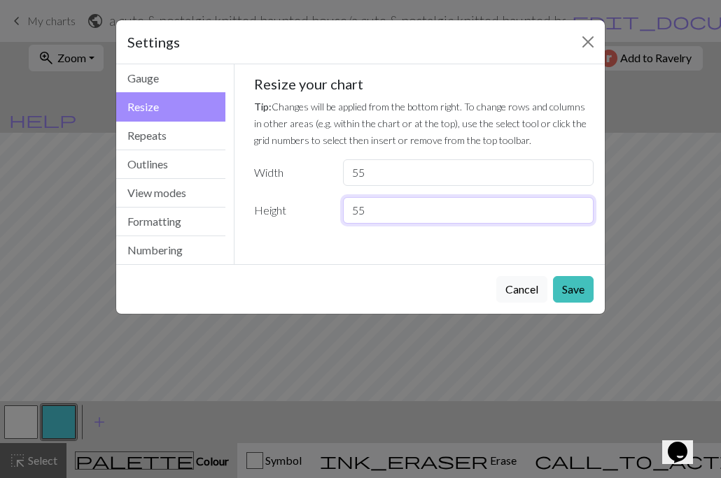
click at [447, 219] on input "55" at bounding box center [468, 210] width 250 height 27
type input "30"
click at [584, 290] on button "Save" at bounding box center [573, 289] width 41 height 27
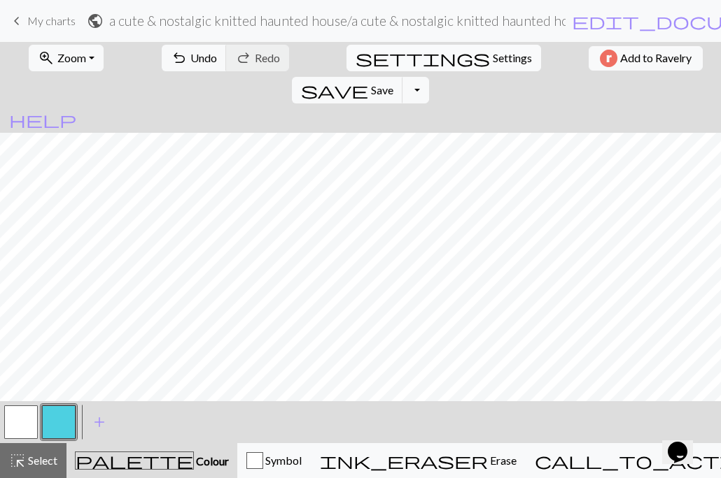
click at [492, 55] on span "Settings" at bounding box center [511, 58] width 39 height 17
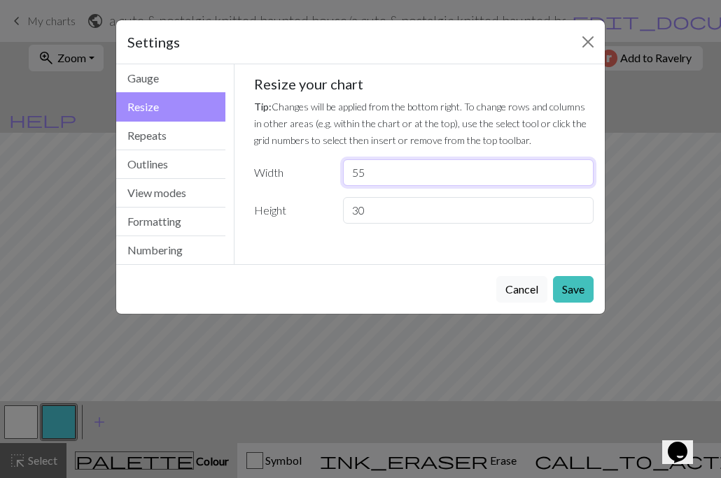
click at [378, 176] on input "55" at bounding box center [468, 172] width 250 height 27
type input "30"
click at [381, 218] on input "30" at bounding box center [468, 210] width 250 height 27
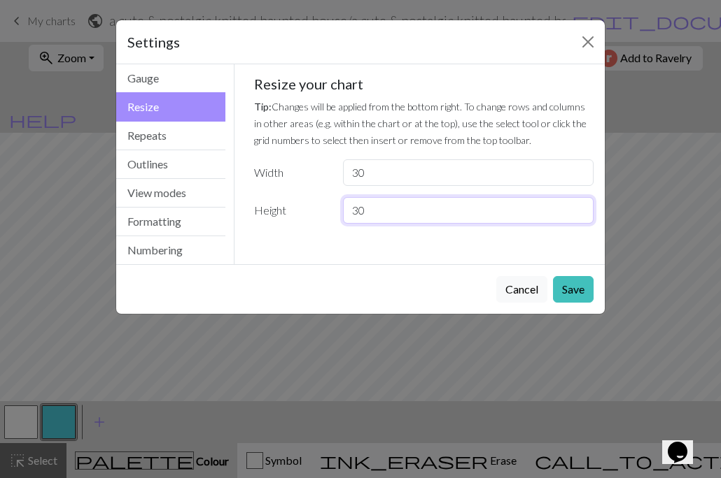
click at [381, 218] on input "30" at bounding box center [468, 210] width 250 height 27
type input "50"
click at [569, 292] on button "Save" at bounding box center [573, 289] width 41 height 27
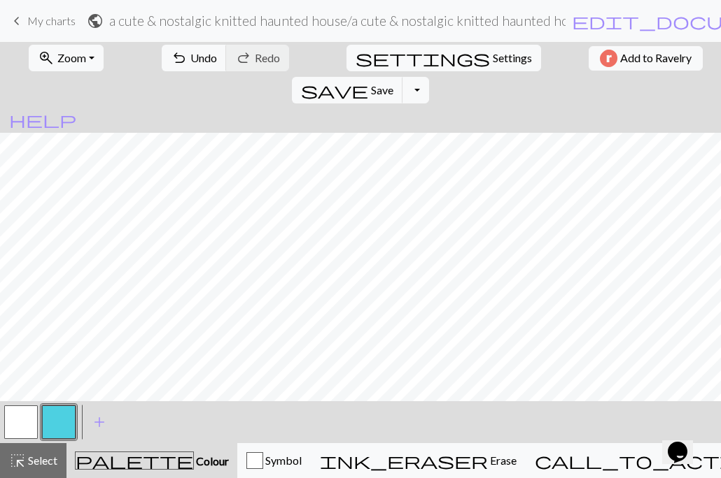
scroll to position [219, 0]
click at [75, 57] on span "Zoom" at bounding box center [71, 57] width 29 height 13
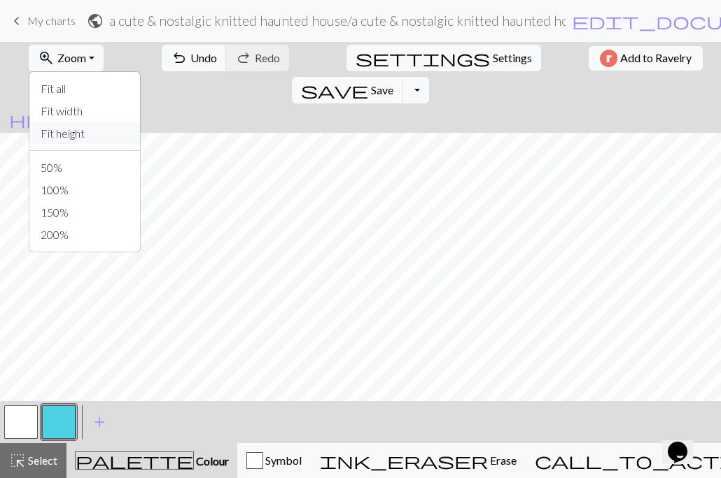
click at [88, 127] on button "Fit height" at bounding box center [84, 133] width 111 height 22
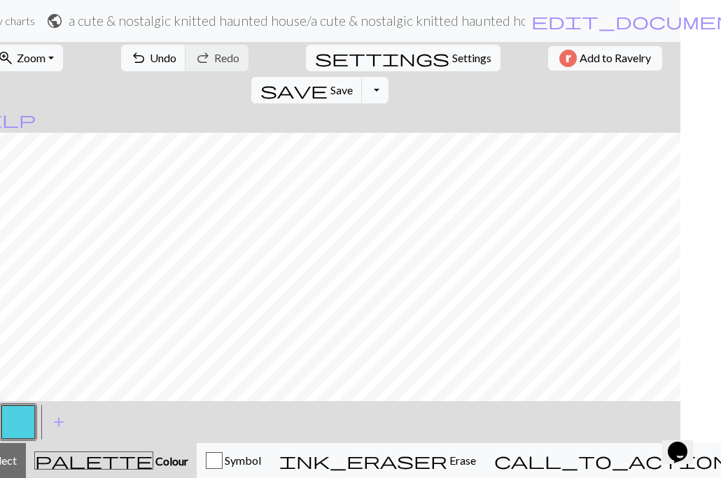
scroll to position [0, 0]
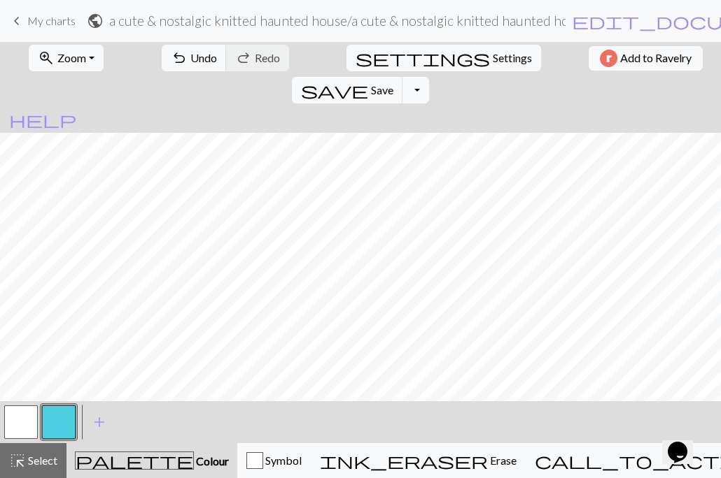
click at [133, 458] on span "palette" at bounding box center [135, 461] width 118 height 20
click at [100, 425] on span "add" at bounding box center [99, 423] width 17 height 20
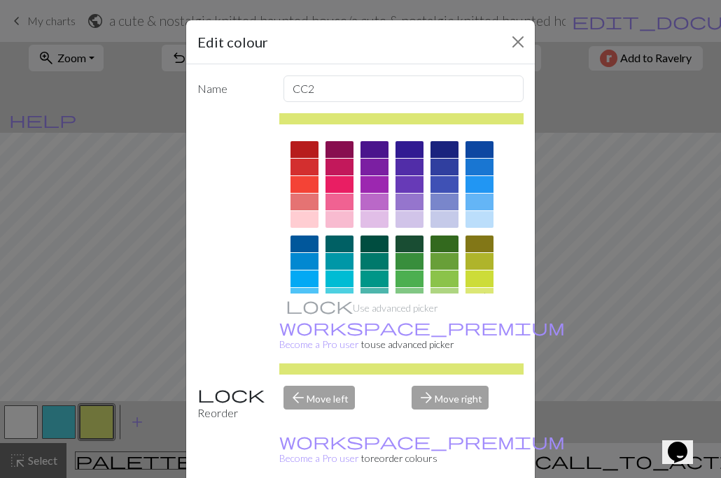
click at [343, 222] on div at bounding box center [339, 219] width 28 height 17
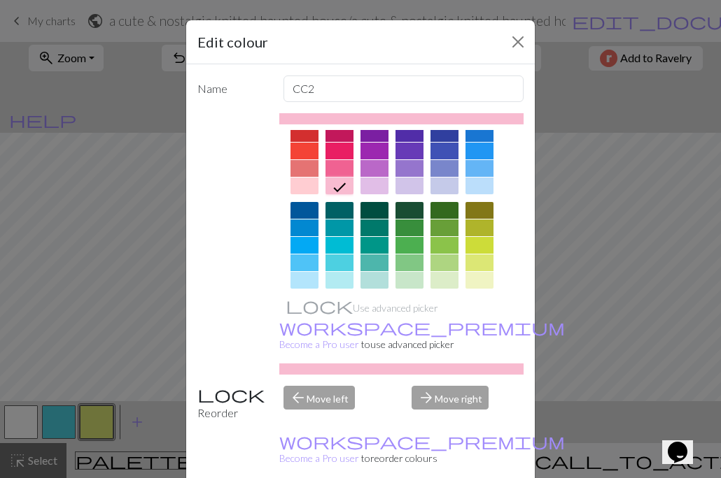
scroll to position [78, 0]
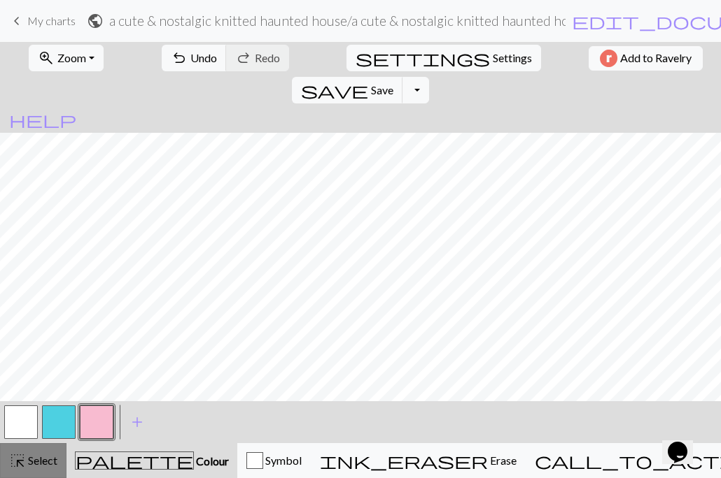
click at [48, 453] on div "highlight_alt Select Select" at bounding box center [33, 461] width 48 height 17
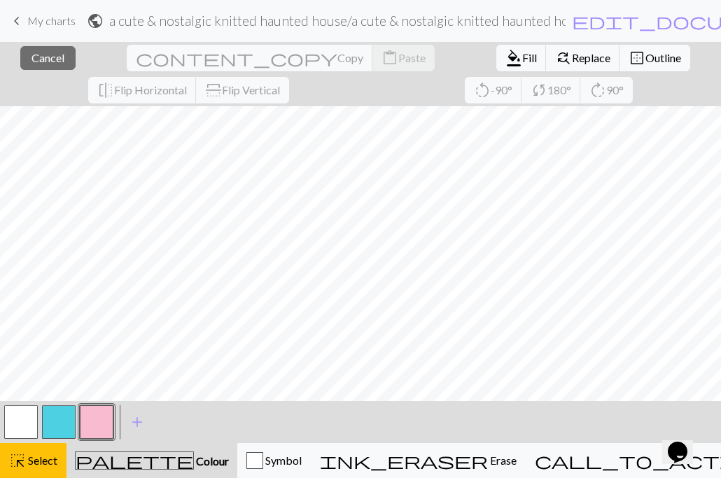
scroll to position [0, 0]
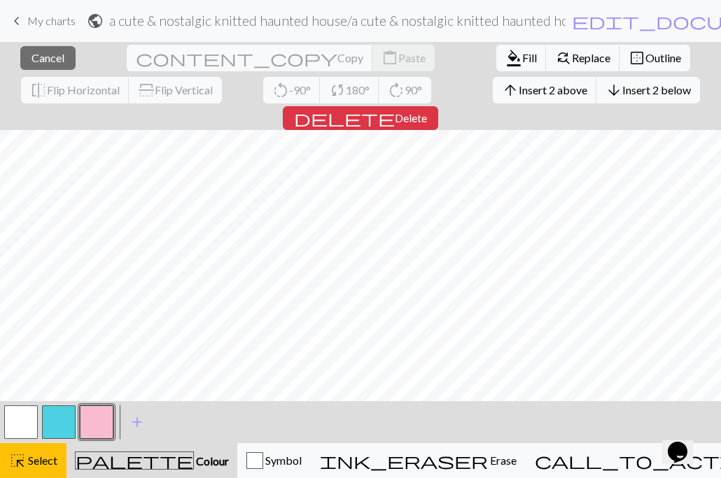
click at [92, 441] on div "< >" at bounding box center [58, 423] width 113 height 42
click at [96, 431] on button "button" at bounding box center [97, 423] width 34 height 34
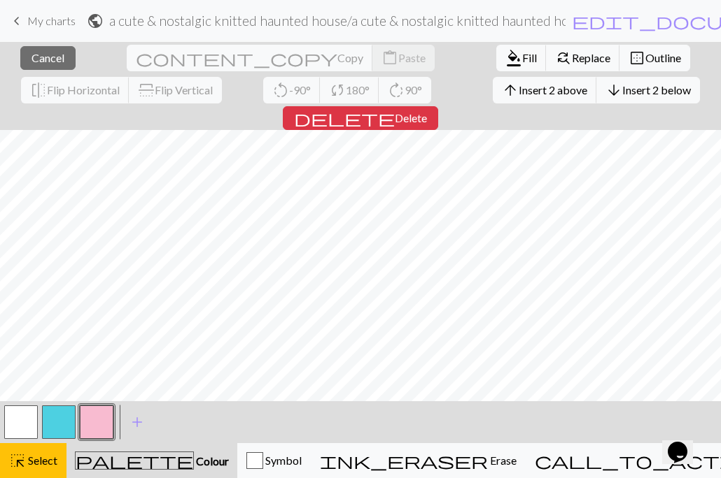
click at [110, 425] on button "button" at bounding box center [97, 423] width 34 height 34
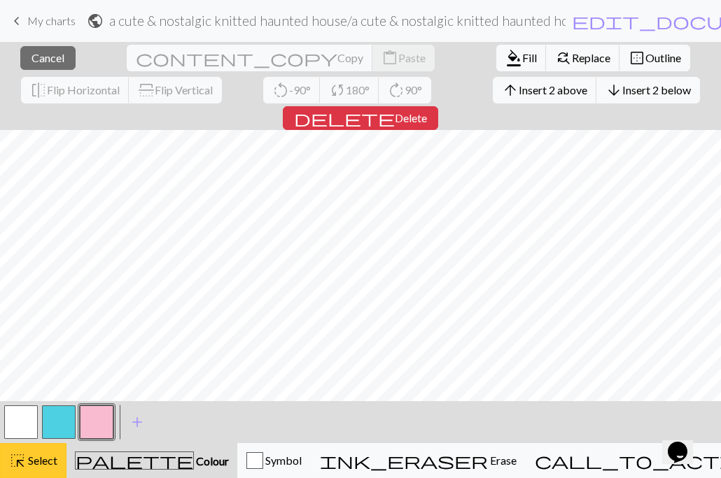
click at [43, 454] on span "Select" at bounding box center [41, 460] width 31 height 13
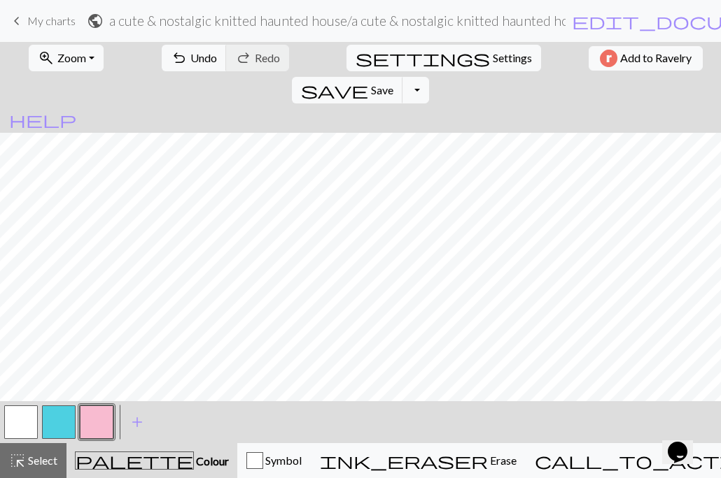
click at [31, 420] on button "button" at bounding box center [21, 423] width 34 height 34
click at [108, 416] on button "button" at bounding box center [97, 423] width 34 height 34
click at [492, 55] on span "Settings" at bounding box center [511, 58] width 39 height 17
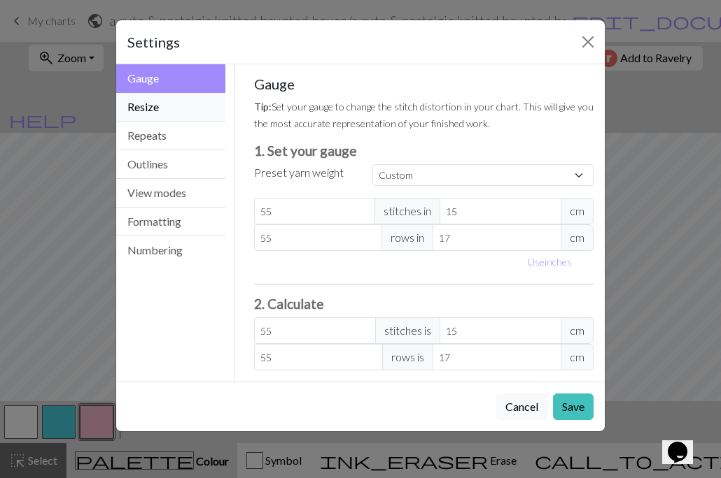
click at [174, 111] on button "Resize" at bounding box center [170, 107] width 109 height 29
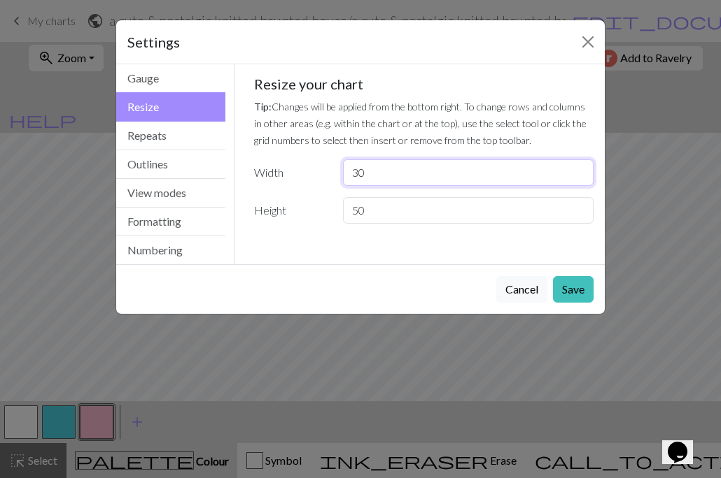
click at [480, 166] on input "30" at bounding box center [468, 172] width 250 height 27
type input "50"
click at [413, 215] on input "50" at bounding box center [468, 210] width 250 height 27
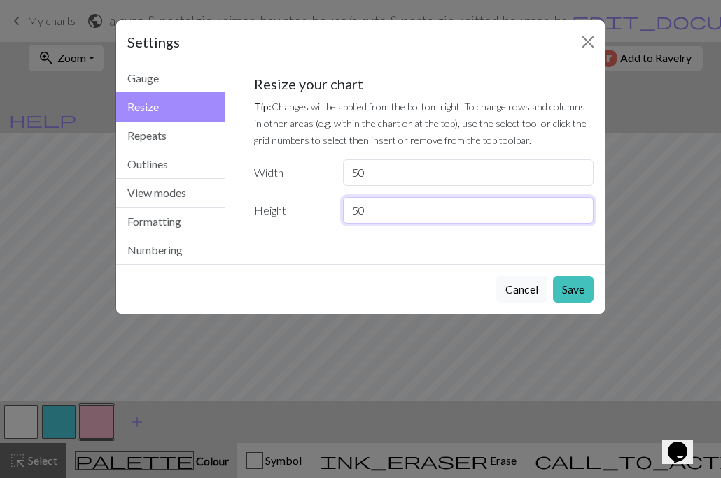
click at [413, 215] on input "50" at bounding box center [468, 210] width 250 height 27
type input "60"
click at [579, 291] on button "Save" at bounding box center [573, 289] width 41 height 27
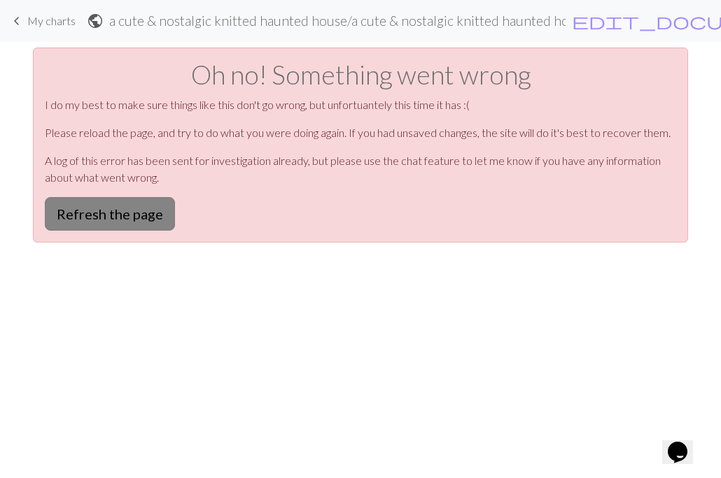
click at [130, 211] on button "Refresh the page" at bounding box center [110, 214] width 130 height 34
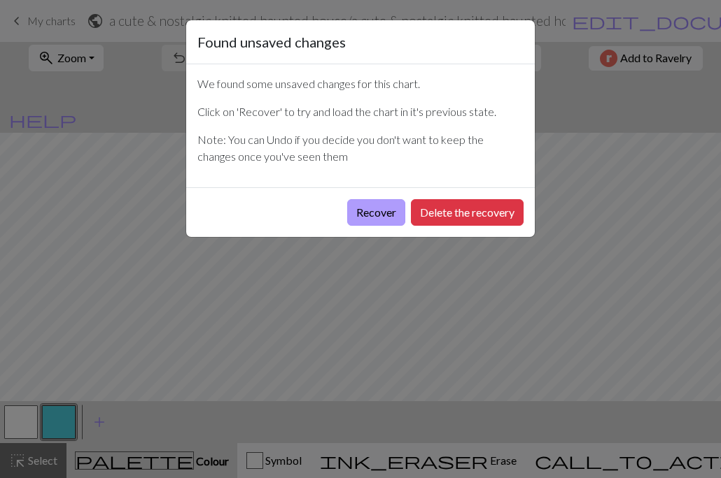
click at [368, 206] on button "Recover" at bounding box center [376, 212] width 58 height 27
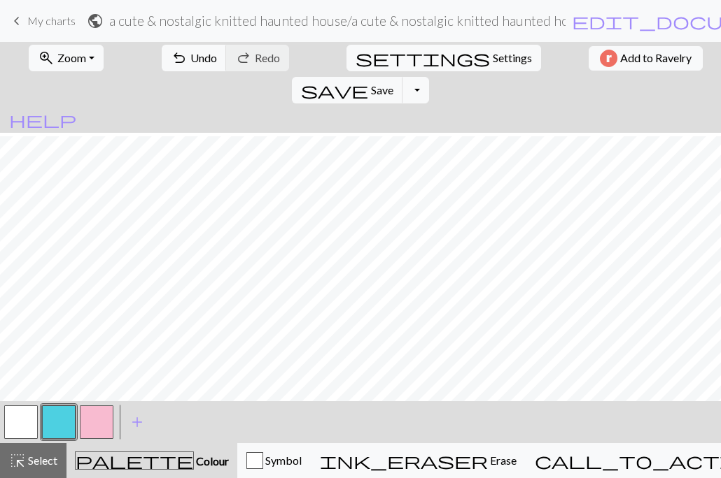
scroll to position [90, 0]
click at [78, 54] on span "Zoom" at bounding box center [71, 57] width 29 height 13
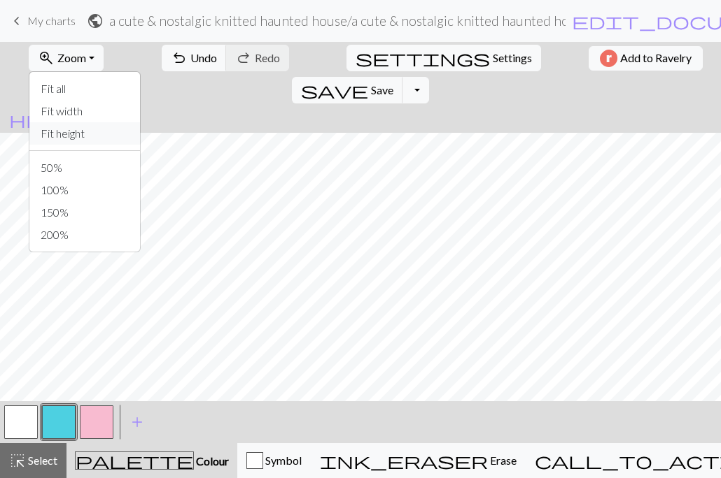
click at [83, 134] on button "Fit height" at bounding box center [84, 133] width 111 height 22
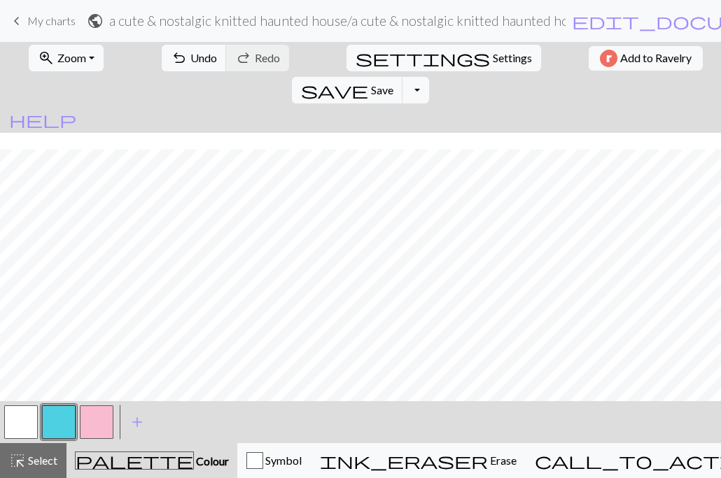
scroll to position [127, 0]
click at [83, 62] on button "zoom_in Zoom Zoom" at bounding box center [66, 58] width 75 height 27
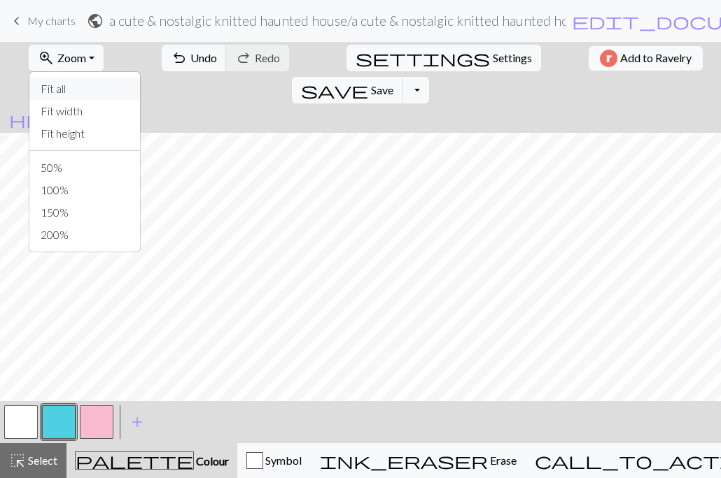
click at [67, 90] on button "Fit all" at bounding box center [84, 89] width 111 height 22
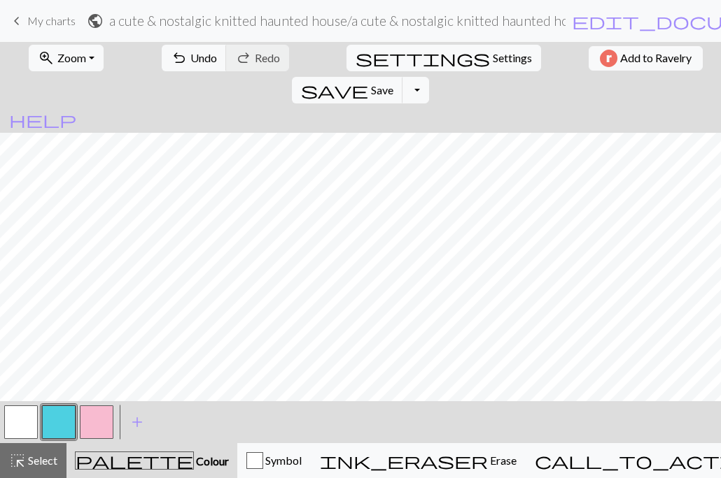
scroll to position [0, 0]
click at [28, 418] on button "button" at bounding box center [21, 423] width 34 height 34
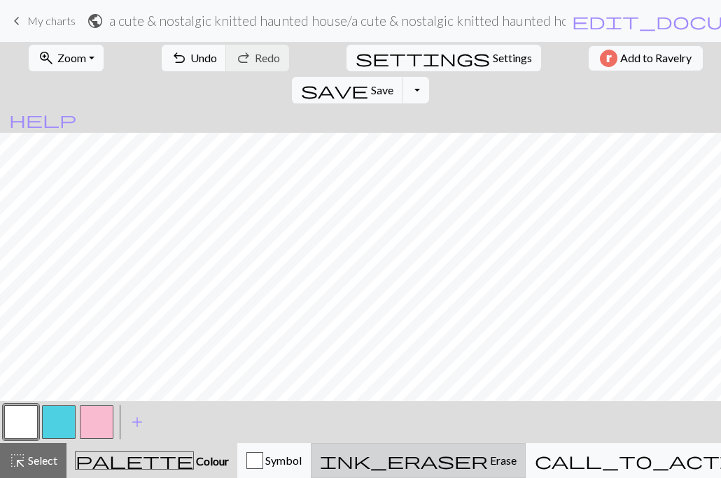
click at [488, 459] on span "Erase" at bounding box center [502, 460] width 29 height 13
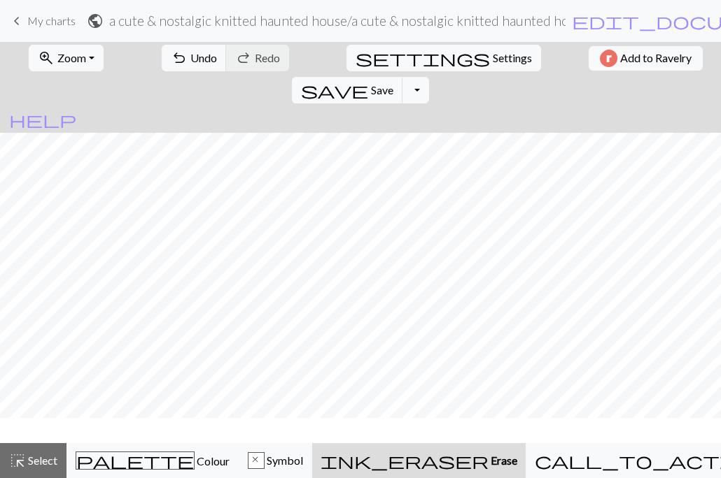
scroll to position [157, 0]
click at [169, 56] on button "undo Undo Undo" at bounding box center [194, 58] width 65 height 27
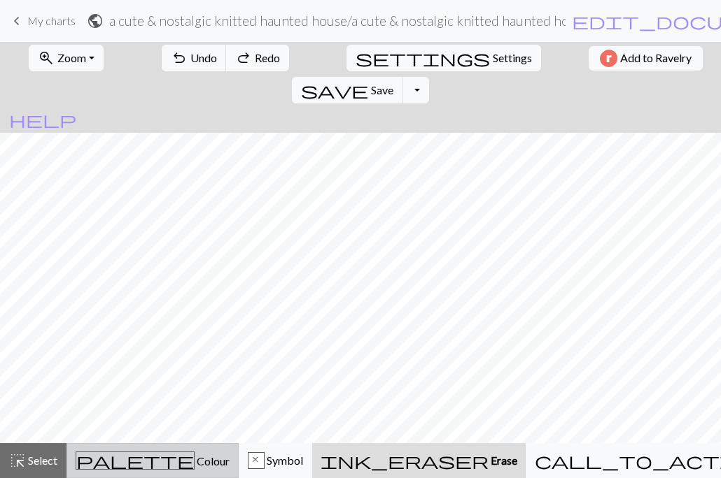
scroll to position [0, 0]
click at [129, 458] on span "palette" at bounding box center [135, 461] width 118 height 20
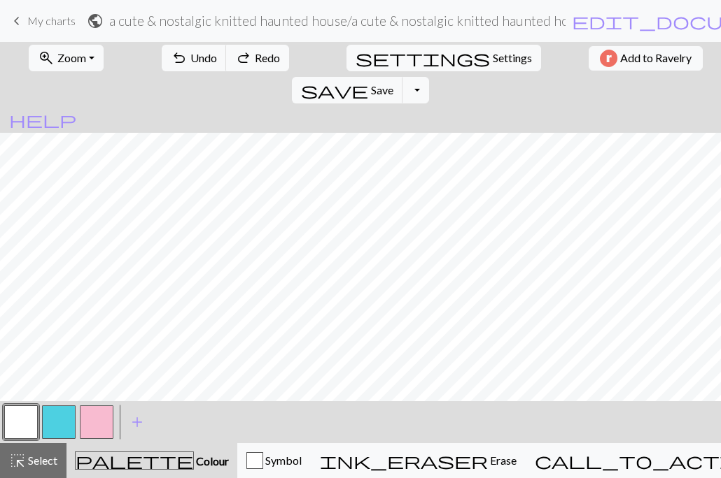
click at [34, 414] on button "button" at bounding box center [21, 423] width 34 height 34
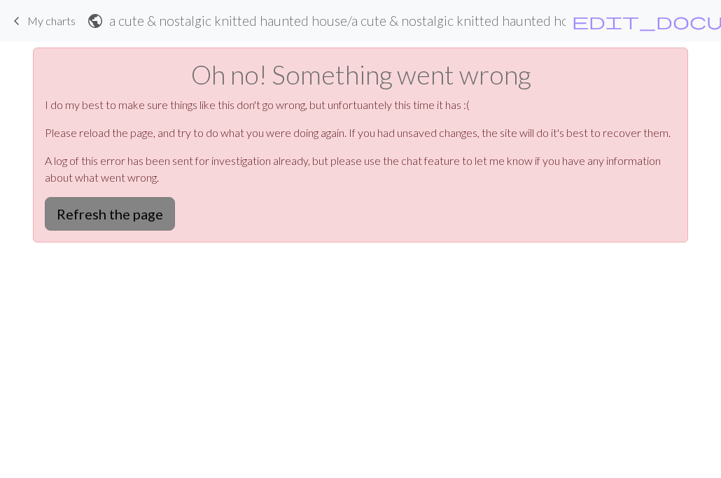
click at [148, 216] on button "Refresh the page" at bounding box center [110, 214] width 130 height 34
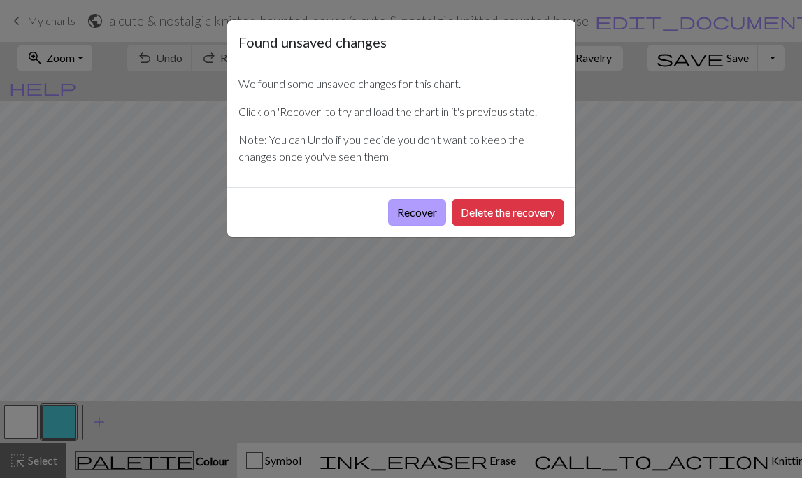
click at [402, 215] on button "Recover" at bounding box center [417, 212] width 58 height 27
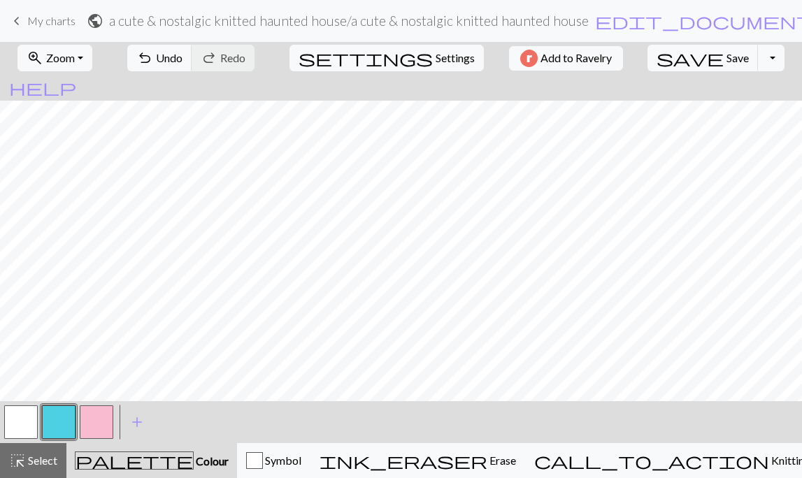
scroll to position [690, 0]
click at [31, 427] on button "button" at bounding box center [21, 423] width 34 height 34
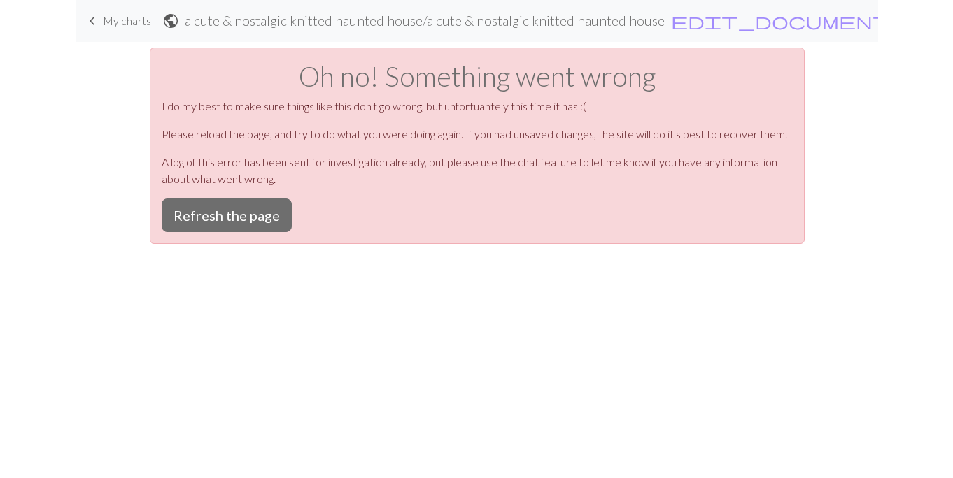
scroll to position [0, 0]
